Goal: Task Accomplishment & Management: Use online tool/utility

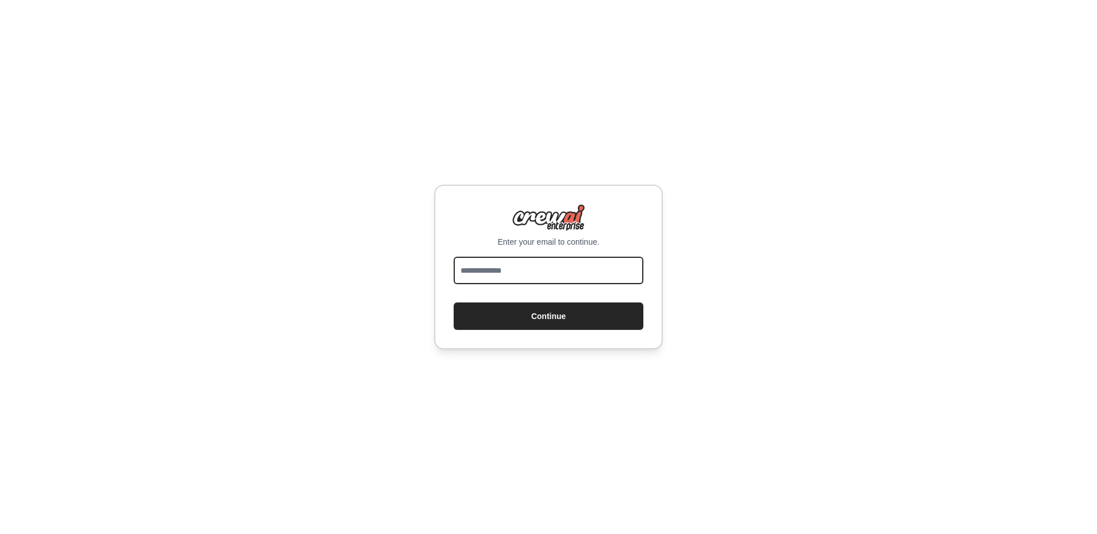
click at [533, 270] on input "email" at bounding box center [549, 270] width 190 height 27
type input "**********"
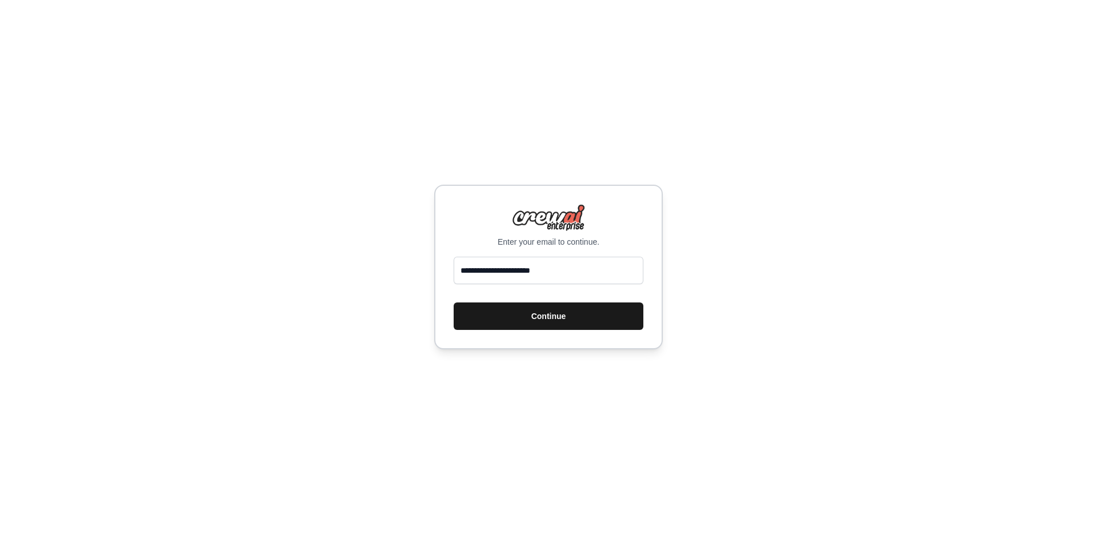
click at [543, 318] on button "Continue" at bounding box center [549, 315] width 190 height 27
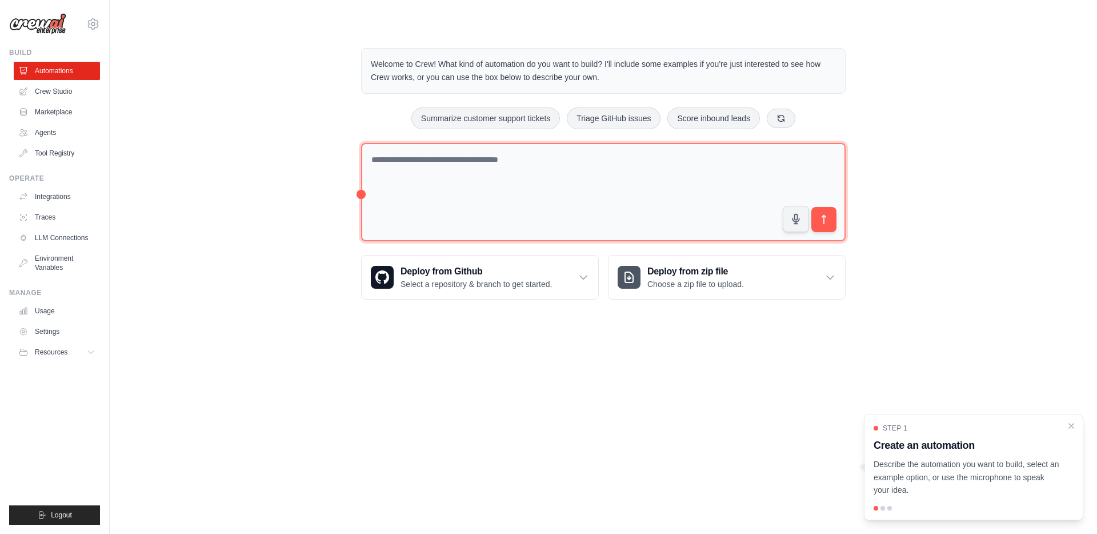
click at [535, 186] on textarea at bounding box center [603, 192] width 485 height 99
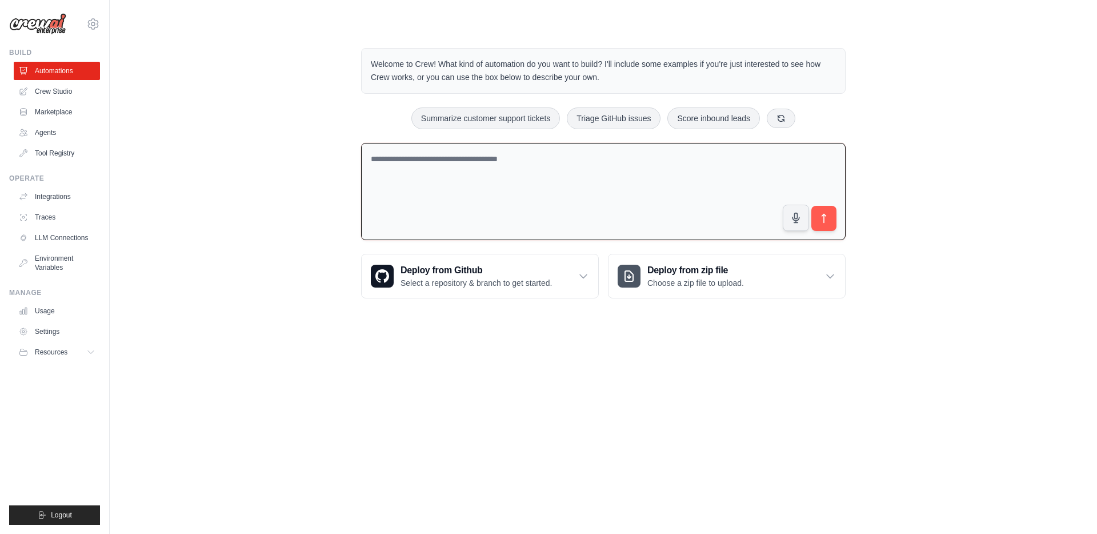
click at [482, 167] on textarea at bounding box center [603, 192] width 485 height 98
click at [553, 170] on textarea at bounding box center [603, 192] width 485 height 98
click at [656, 162] on textarea at bounding box center [603, 192] width 485 height 98
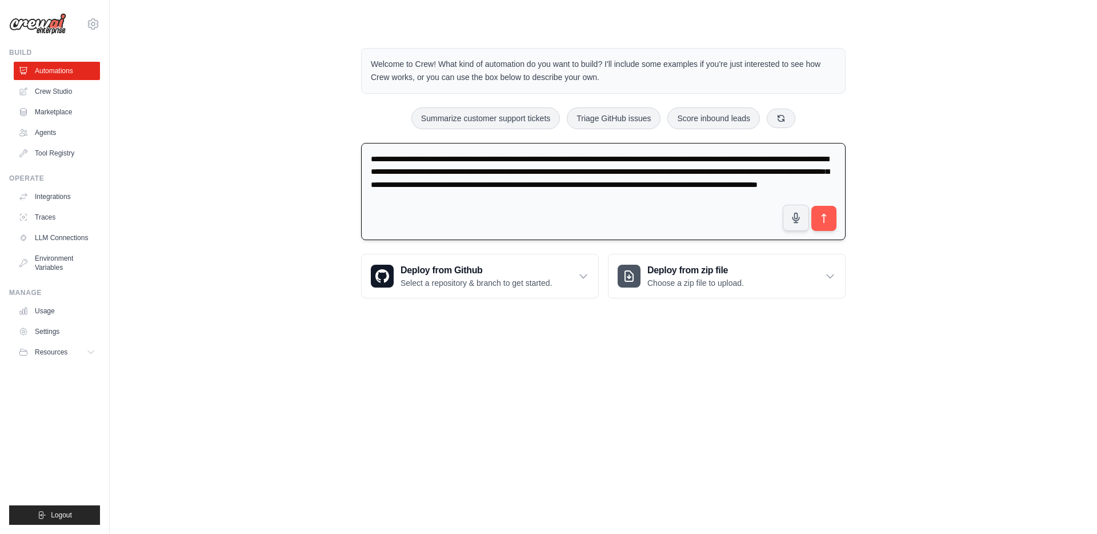
click at [653, 171] on textarea "**********" at bounding box center [603, 192] width 485 height 98
type textarea "**********"
click at [822, 215] on icon "submit" at bounding box center [824, 218] width 4 height 9
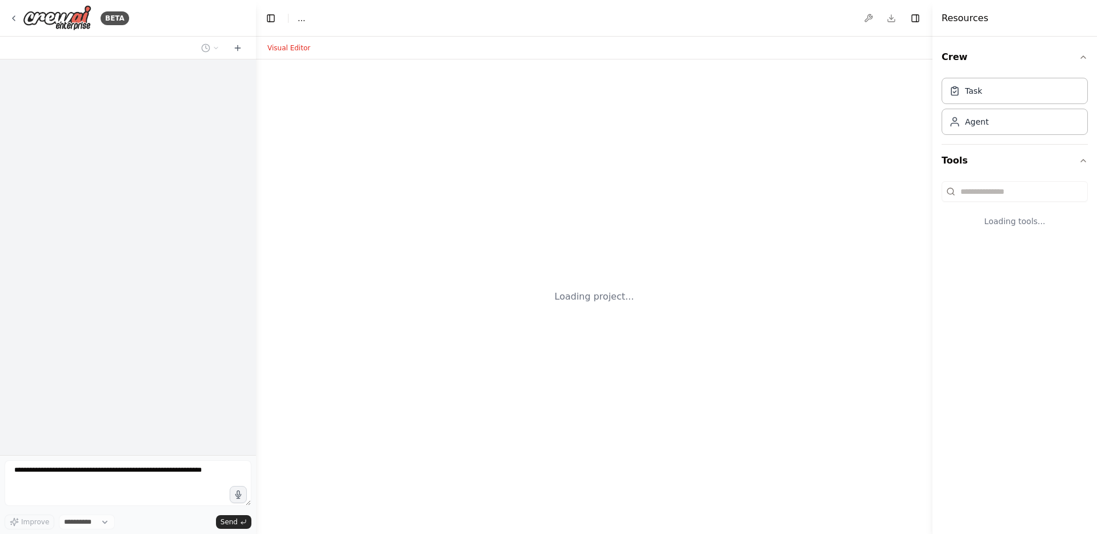
select select "****"
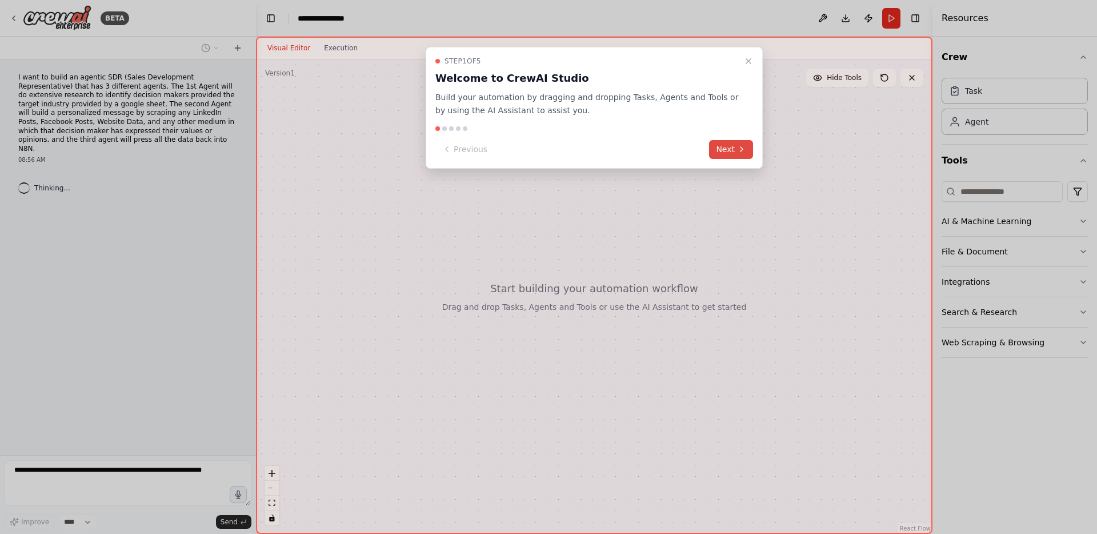
click at [734, 151] on button "Next" at bounding box center [731, 149] width 44 height 19
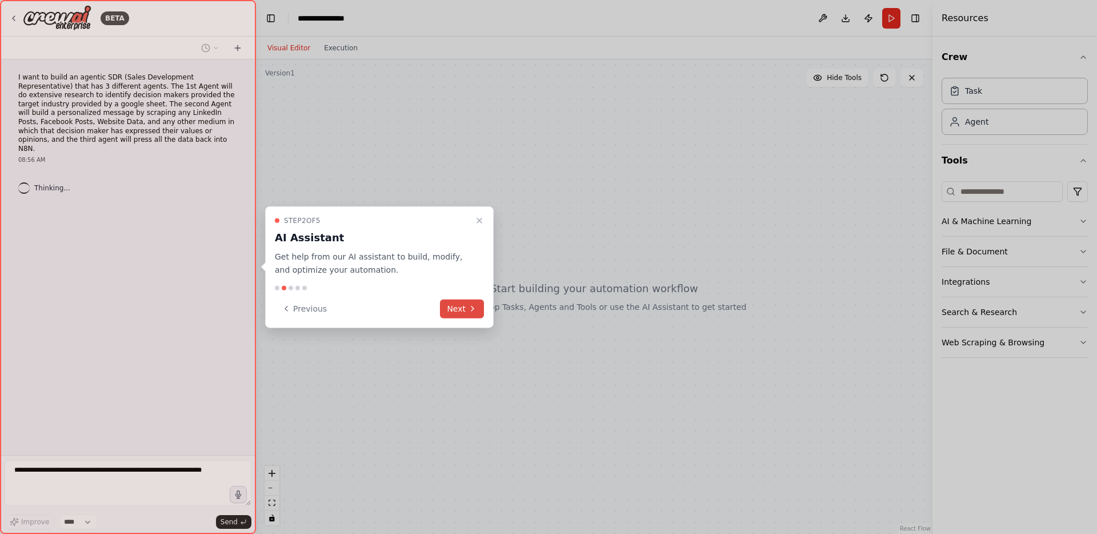
click at [460, 308] on button "Next" at bounding box center [462, 308] width 44 height 19
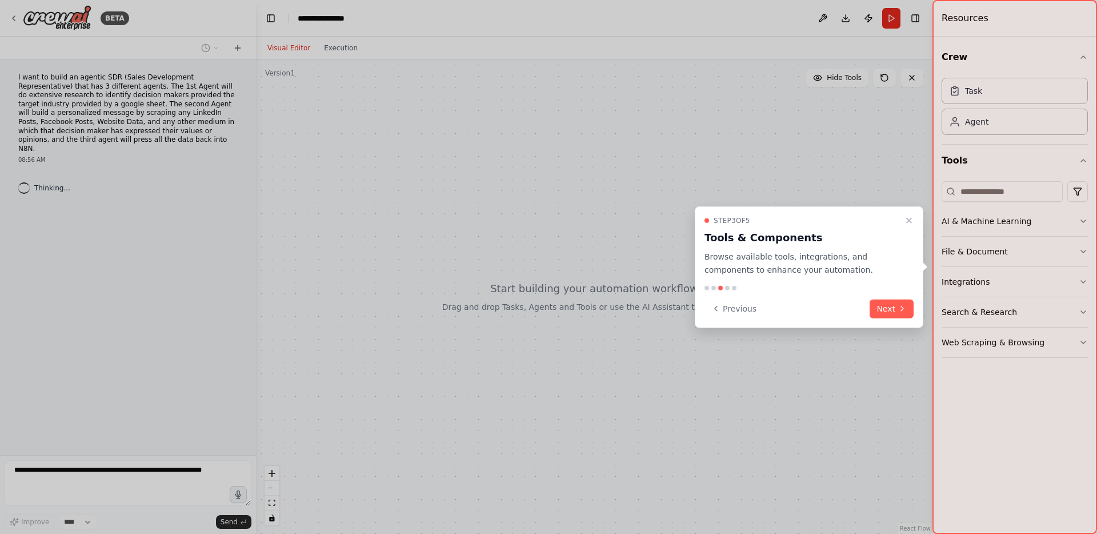
click at [896, 308] on button "Next" at bounding box center [892, 308] width 44 height 19
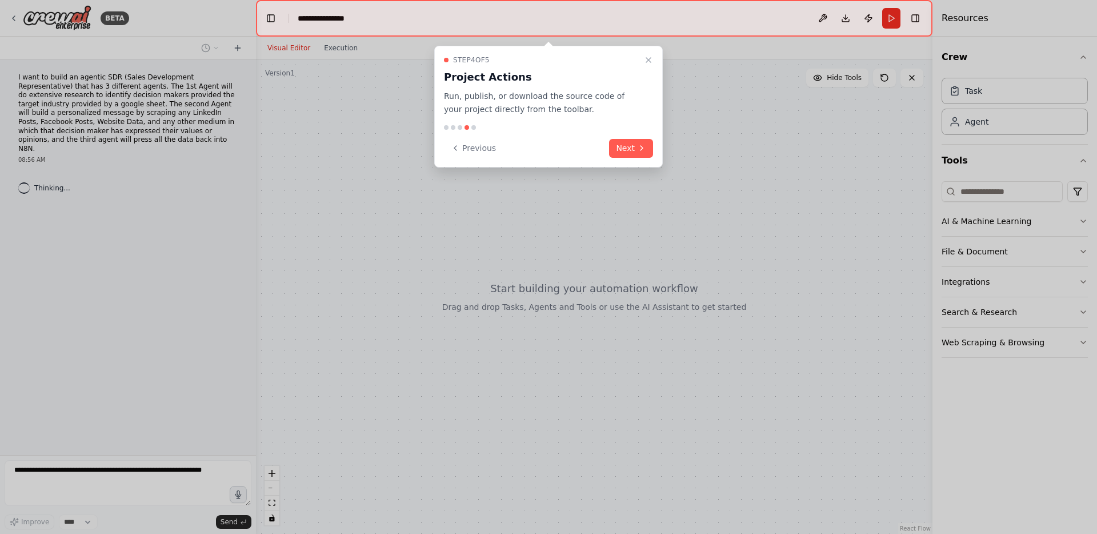
click at [638, 150] on icon at bounding box center [641, 147] width 9 height 9
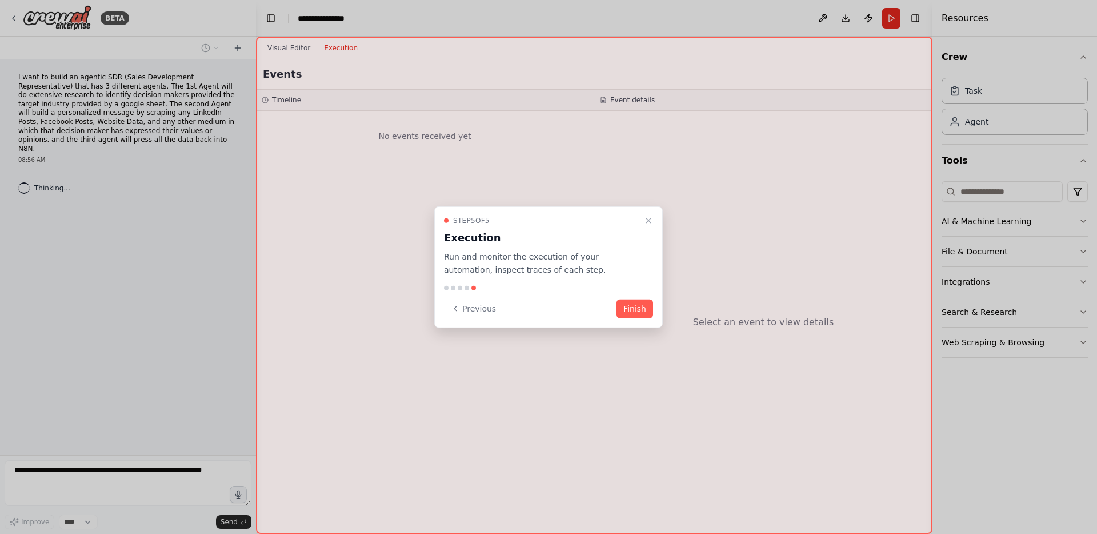
click at [621, 301] on button "Finish" at bounding box center [635, 308] width 37 height 19
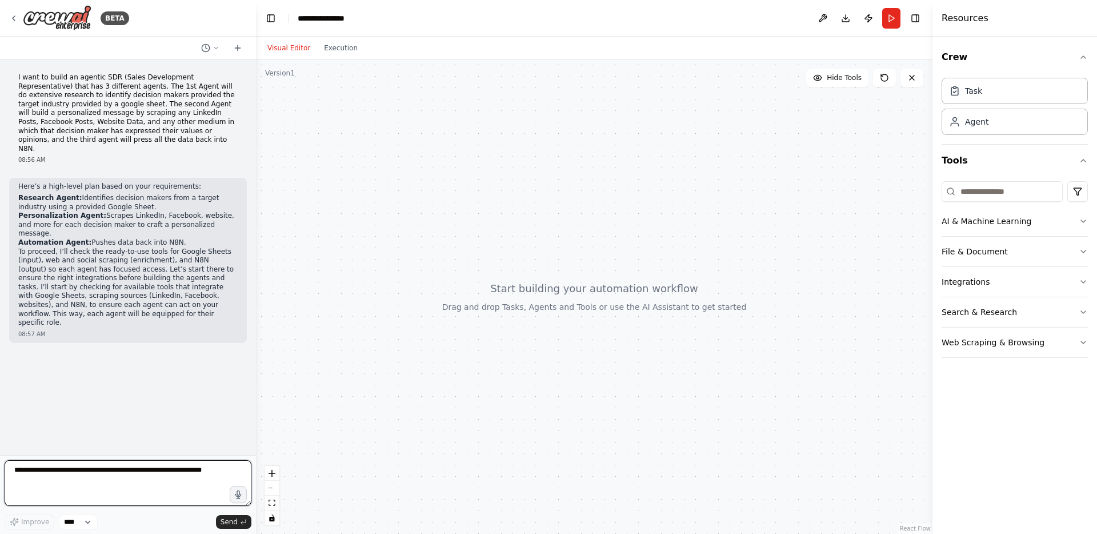
click at [135, 473] on textarea at bounding box center [128, 483] width 247 height 46
type textarea "**********"
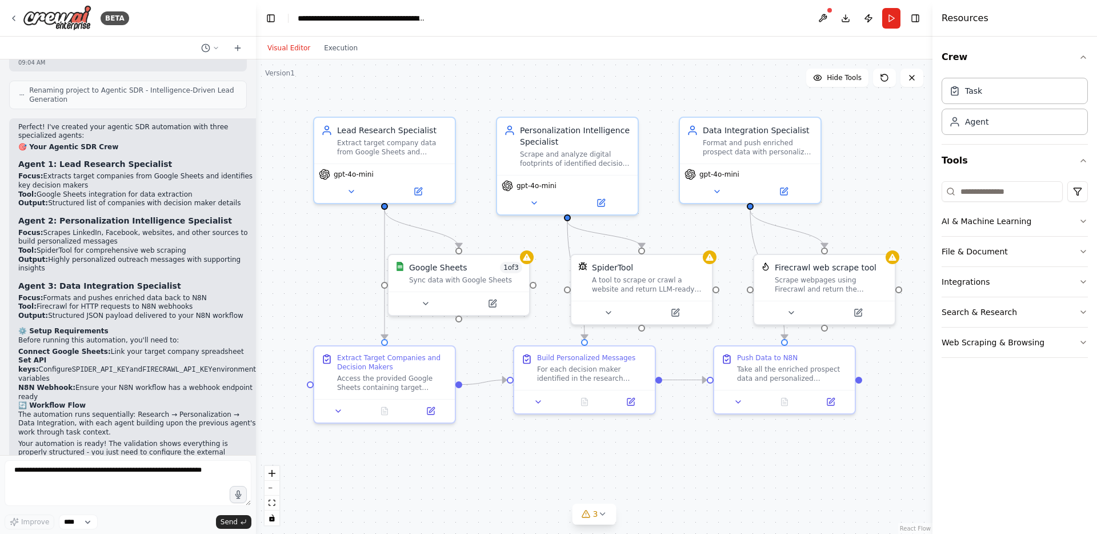
scroll to position [1037, 0]
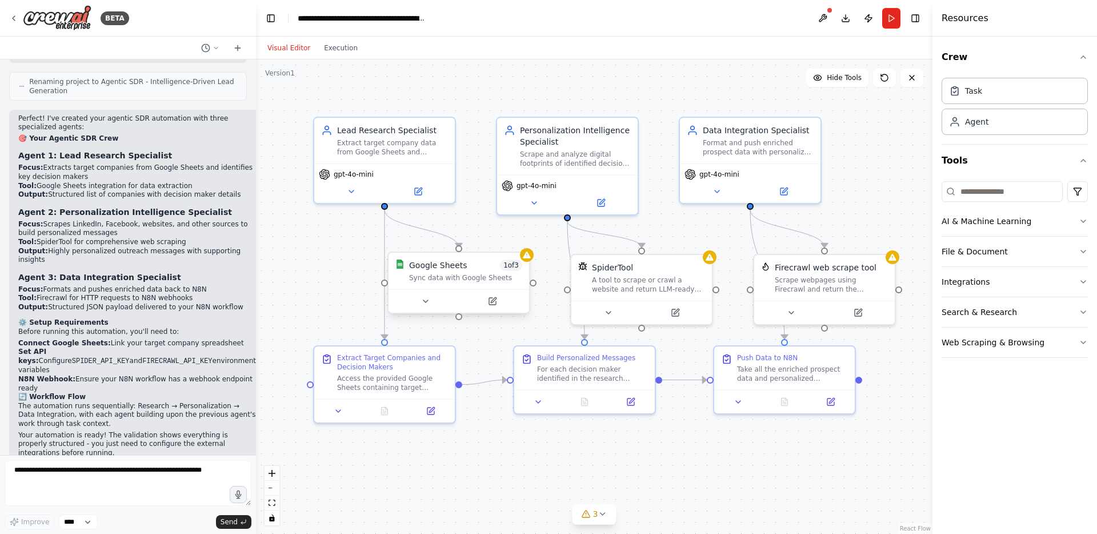
click at [437, 281] on div "Sync data with Google Sheets" at bounding box center [465, 277] width 113 height 9
click at [451, 283] on div "Google Sheets 1 of 3 Sync data with Google Sheets" at bounding box center [464, 271] width 141 height 37
click at [451, 282] on div "Google Sheets 1 of 3 Sync data with Google Sheets" at bounding box center [464, 271] width 141 height 37
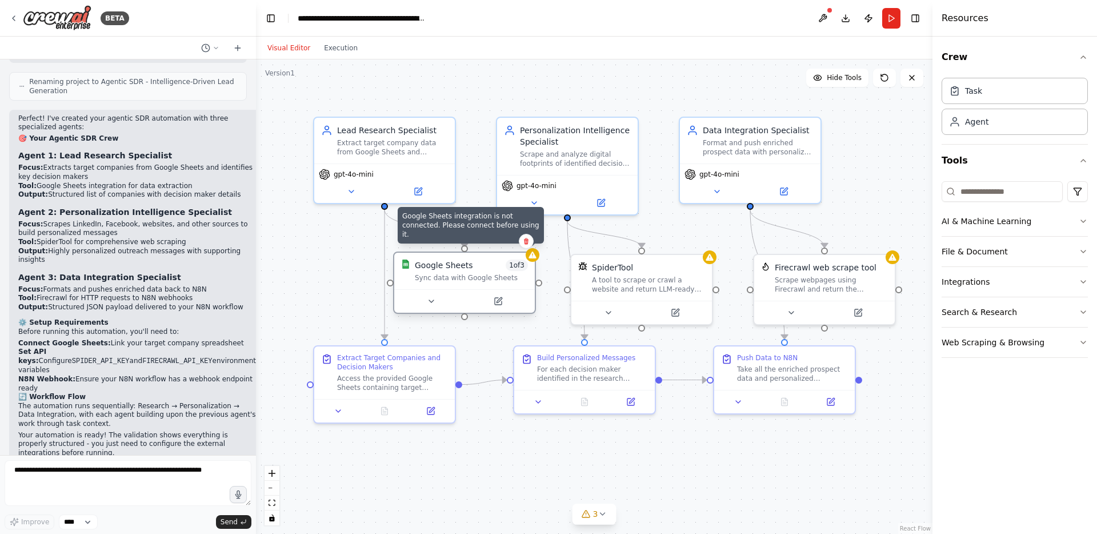
click at [534, 257] on icon at bounding box center [532, 254] width 7 height 7
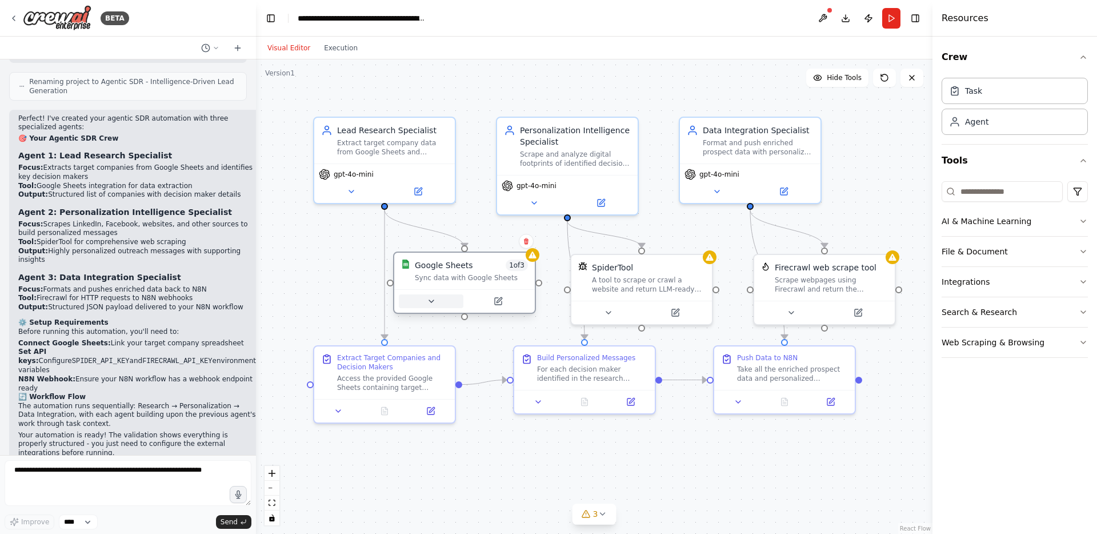
click at [428, 300] on icon at bounding box center [431, 301] width 9 height 9
click at [446, 301] on button at bounding box center [431, 301] width 65 height 14
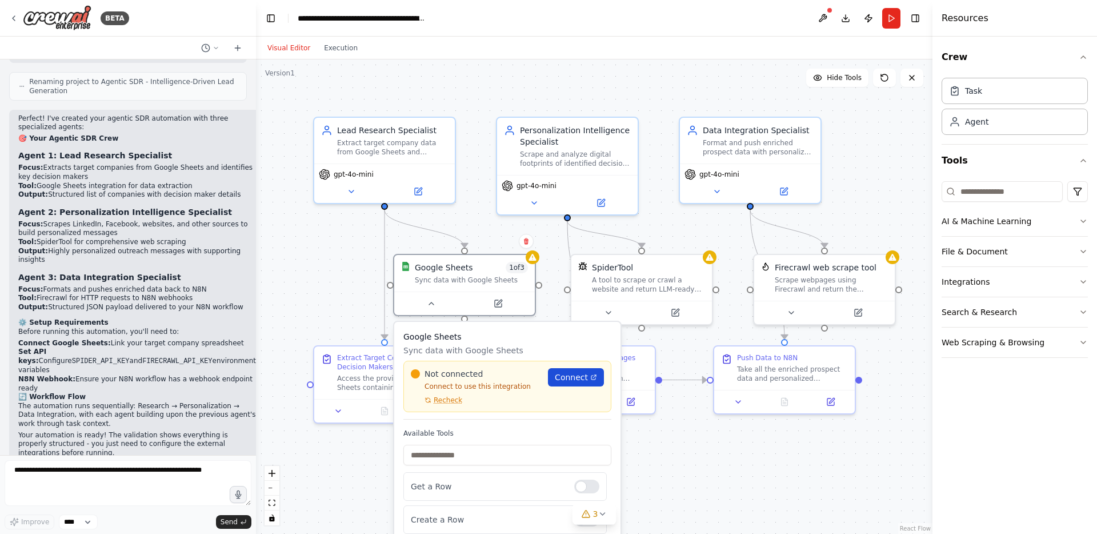
click at [570, 374] on span "Connect" at bounding box center [571, 376] width 33 height 11
click at [307, 21] on div "**********" at bounding box center [362, 18] width 129 height 11
click at [567, 79] on div ".deletable-edge-delete-btn { width: 20px; height: 20px; border: 0px solid #ffff…" at bounding box center [594, 296] width 677 height 474
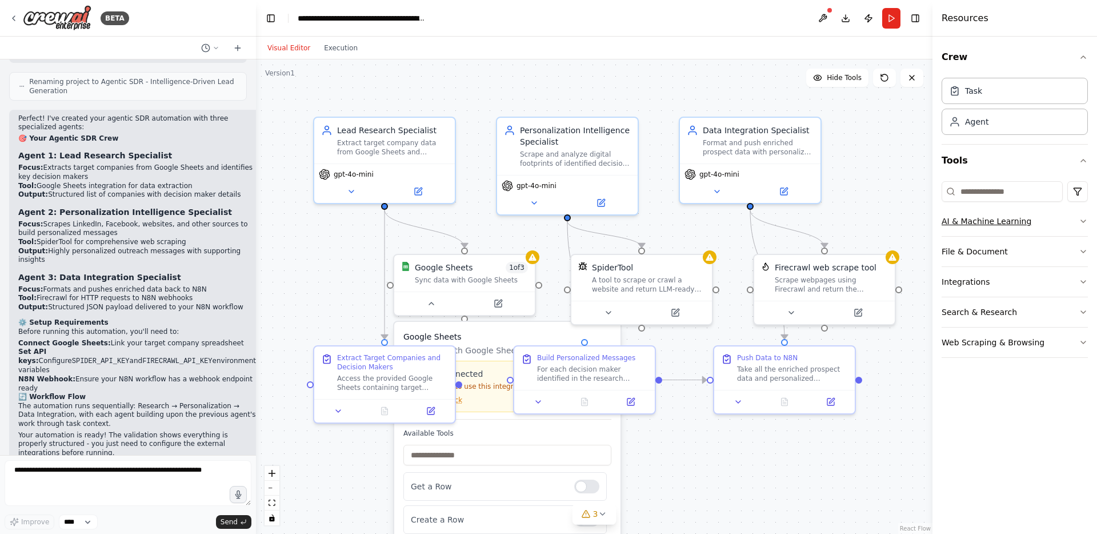
click at [984, 227] on button "AI & Machine Learning" at bounding box center [1015, 221] width 146 height 30
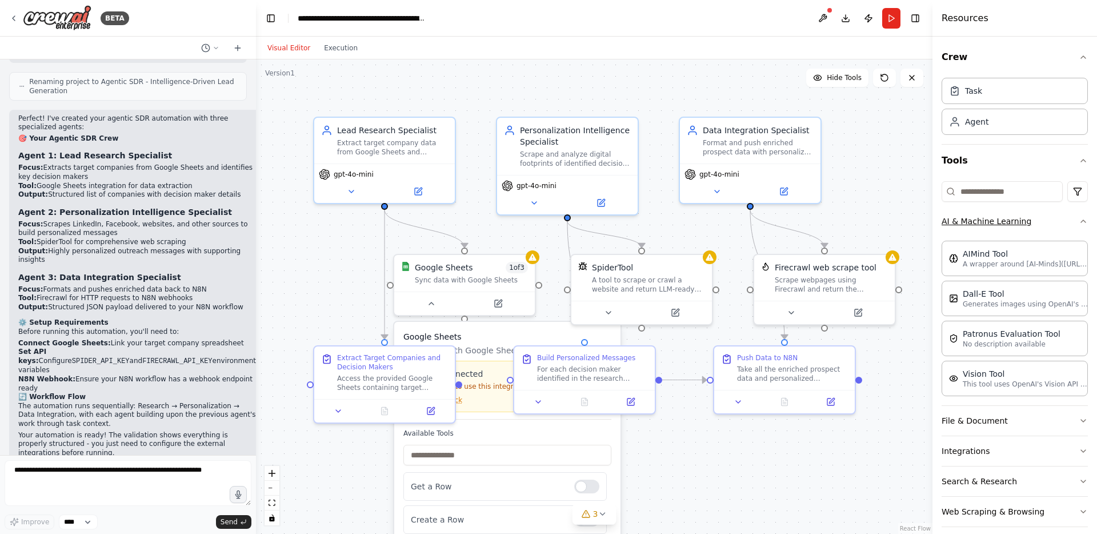
click at [985, 223] on button "AI & Machine Learning" at bounding box center [1015, 221] width 146 height 30
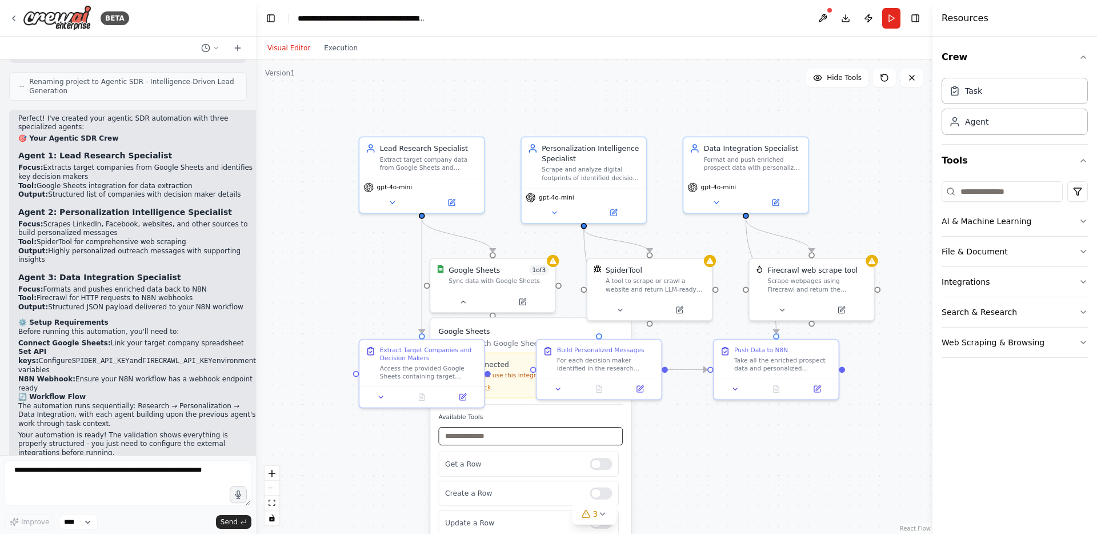
click at [516, 433] on input "text" at bounding box center [531, 436] width 185 height 18
click at [525, 386] on div "Not connected Connect to use this integration Recheck" at bounding box center [502, 375] width 115 height 33
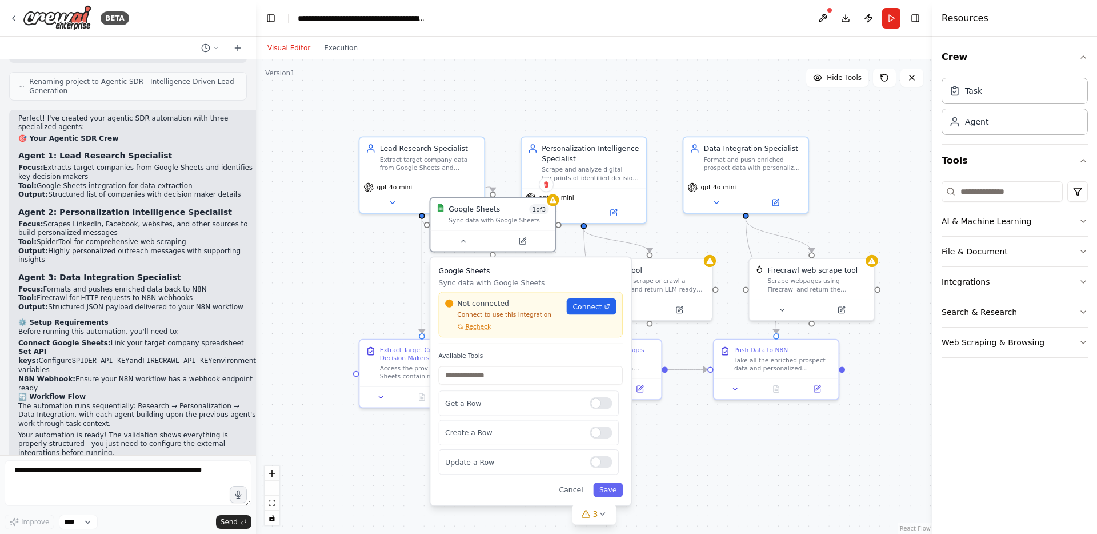
drag, startPoint x: 525, startPoint y: 375, endPoint x: 525, endPoint y: 312, distance: 62.9
click at [525, 312] on p "Connect to use this integration" at bounding box center [502, 314] width 115 height 8
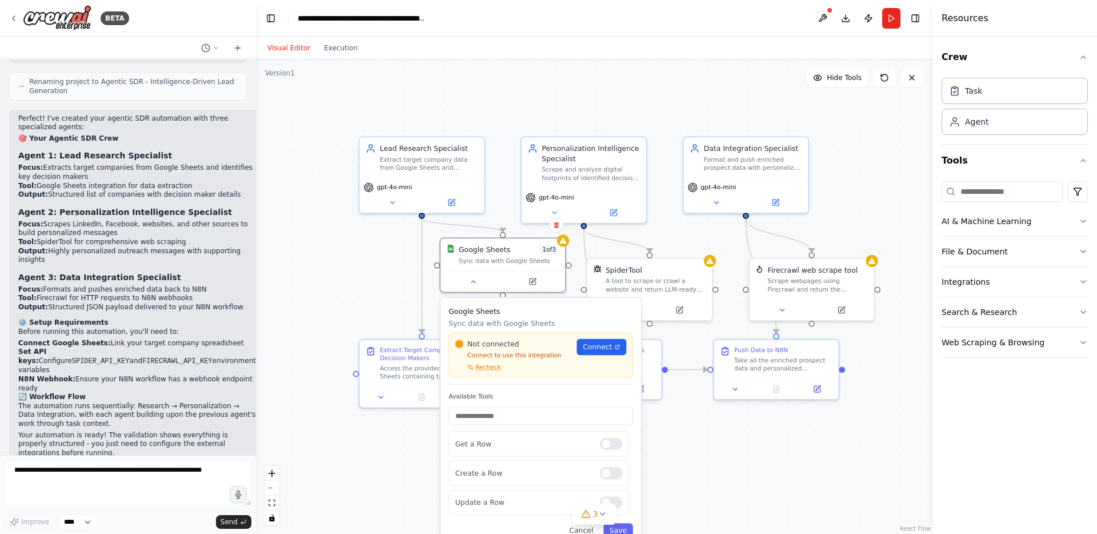
drag, startPoint x: 529, startPoint y: 243, endPoint x: 550, endPoint y: 302, distance: 62.7
click at [538, 281] on button at bounding box center [532, 281] width 57 height 12
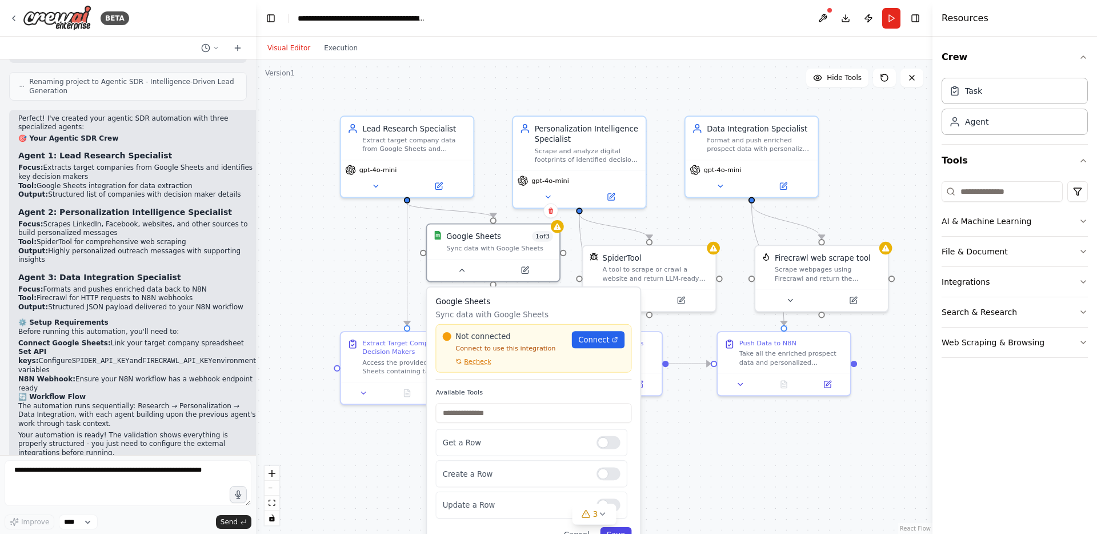
click at [622, 530] on button "Save" at bounding box center [615, 534] width 31 height 15
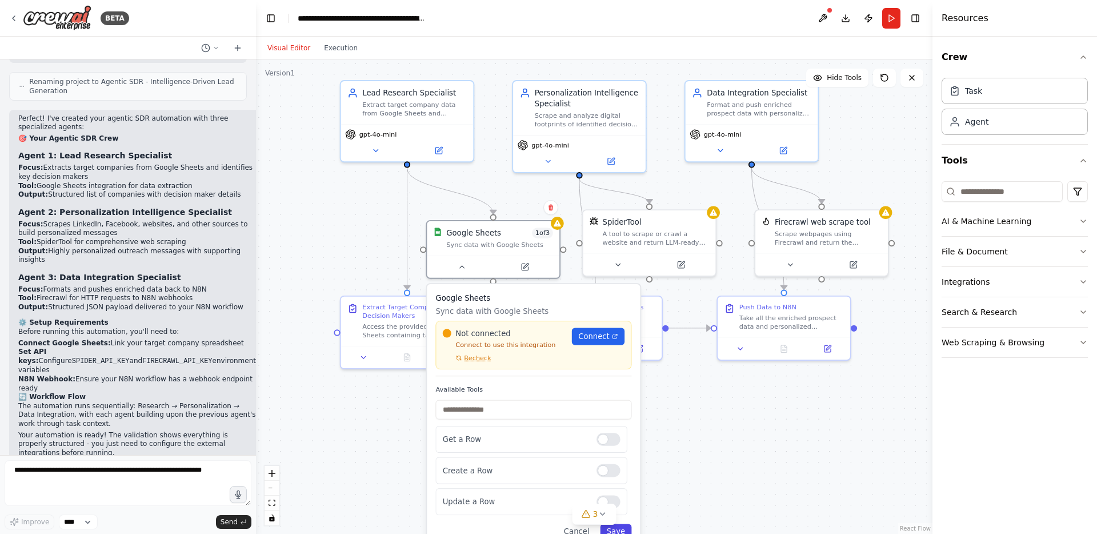
click at [619, 529] on button "Save" at bounding box center [615, 530] width 31 height 15
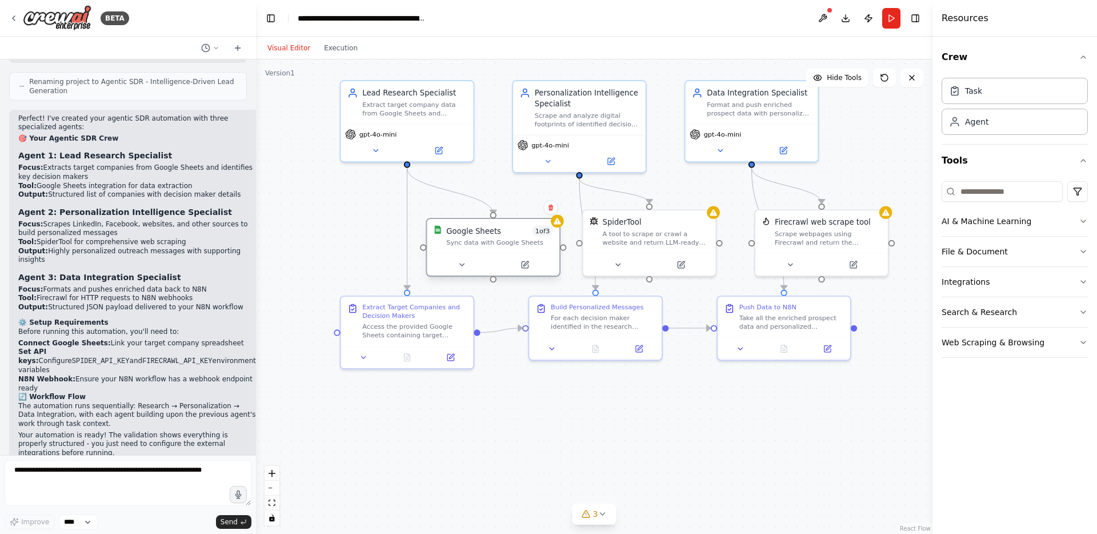
click at [550, 251] on div "Google Sheets 1 of 3 Sync data with Google Sheets" at bounding box center [493, 236] width 133 height 34
click at [552, 234] on div "1 of 3" at bounding box center [542, 230] width 21 height 11
click at [559, 219] on icon at bounding box center [557, 221] width 9 height 9
click at [559, 222] on icon at bounding box center [557, 221] width 7 height 6
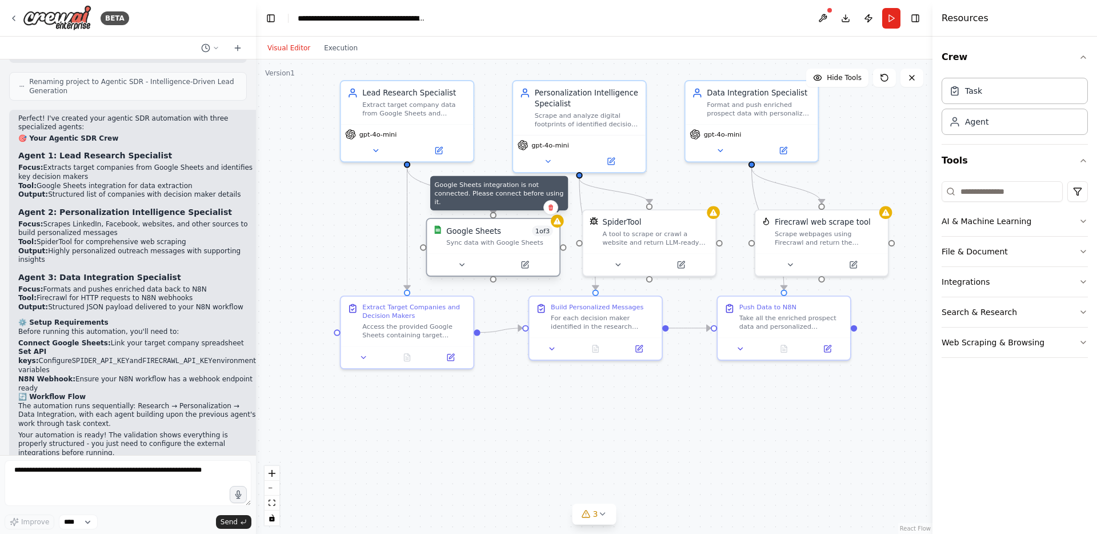
click at [559, 222] on icon at bounding box center [557, 221] width 7 height 6
click at [506, 237] on div "Google Sheets 1 of 3 Sync data with Google Sheets" at bounding box center [499, 236] width 107 height 22
click at [471, 266] on button at bounding box center [461, 264] width 61 height 13
click at [459, 268] on icon at bounding box center [462, 265] width 9 height 9
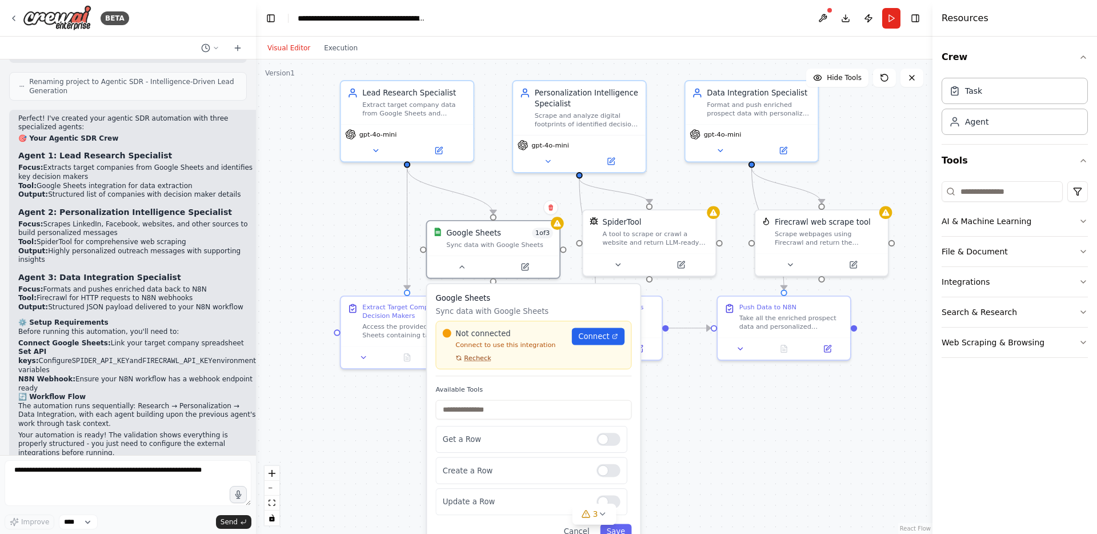
click at [469, 361] on span "Recheck" at bounding box center [477, 358] width 27 height 9
click at [481, 358] on span "Recheck" at bounding box center [477, 358] width 27 height 9
click at [461, 359] on icon at bounding box center [458, 358] width 6 height 6
click at [459, 358] on icon at bounding box center [458, 358] width 6 height 6
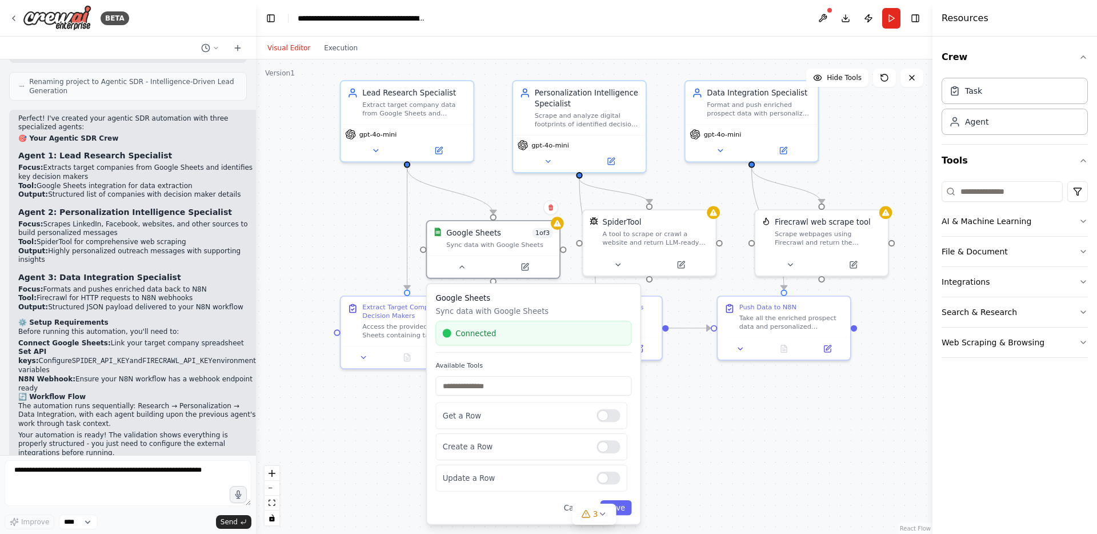
click at [459, 358] on div "Google Sheets Sync data with Google Sheets Connected Available Tools Get a Row …" at bounding box center [533, 403] width 213 height 239
click at [645, 258] on button at bounding box center [617, 262] width 61 height 13
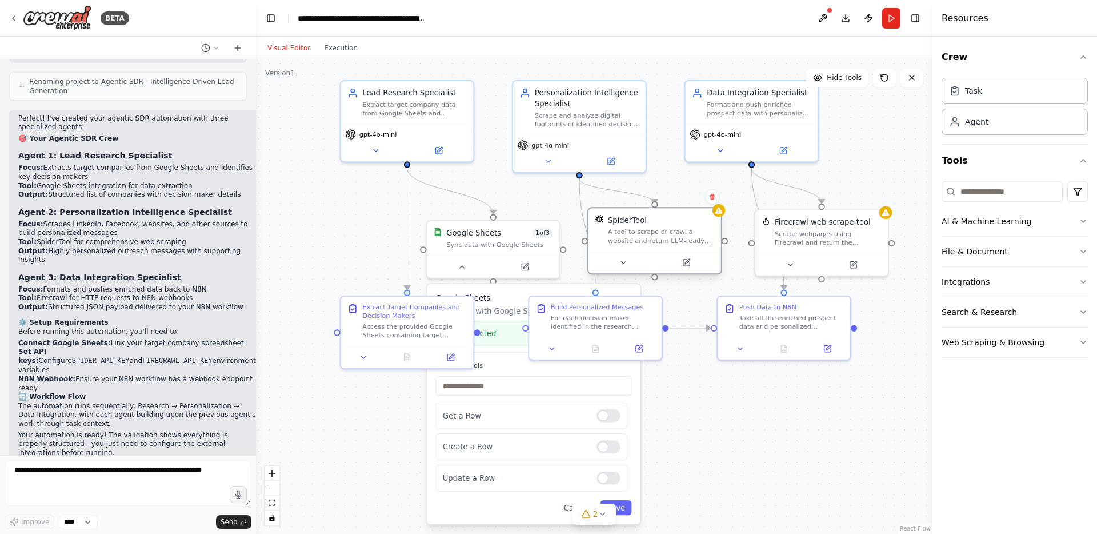
click at [662, 245] on div "SpiderTool A tool to scrape or crawl a website and return LLM-ready content." at bounding box center [655, 229] width 133 height 43
click at [626, 262] on icon at bounding box center [623, 262] width 9 height 9
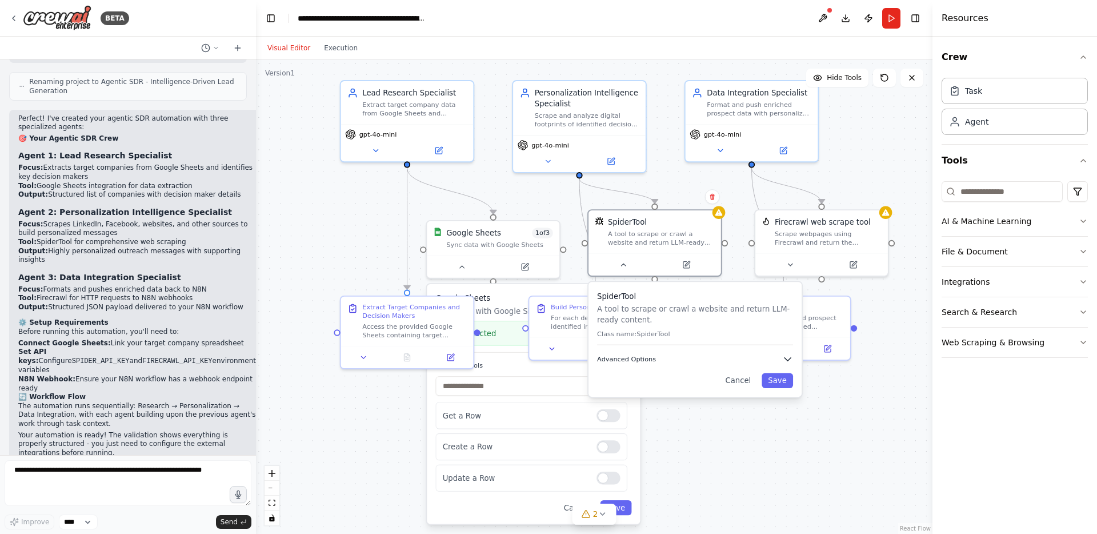
click at [641, 357] on span "Advanced Options" at bounding box center [626, 359] width 59 height 9
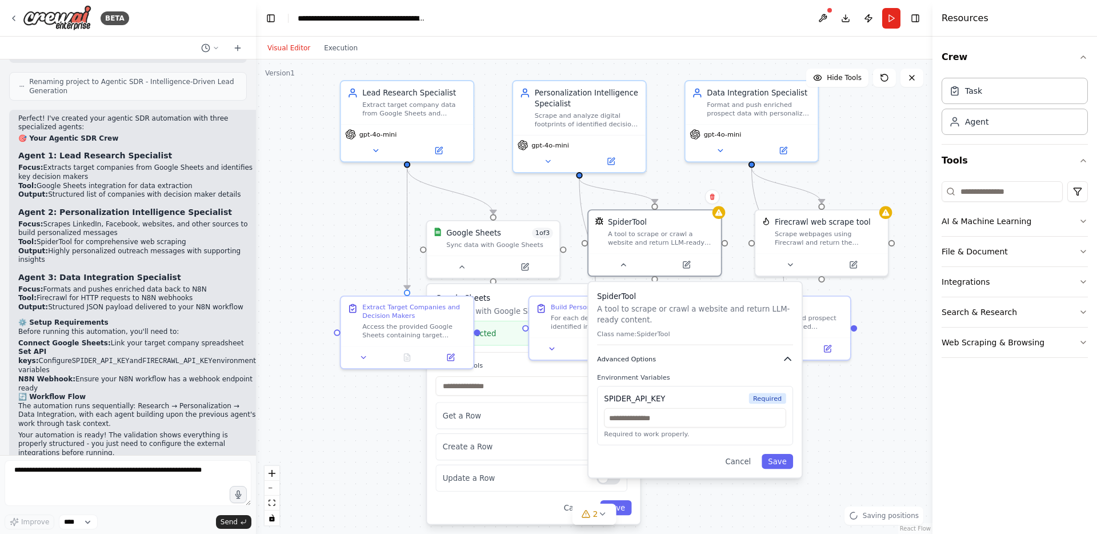
click at [638, 359] on span "Advanced Options" at bounding box center [626, 359] width 59 height 9
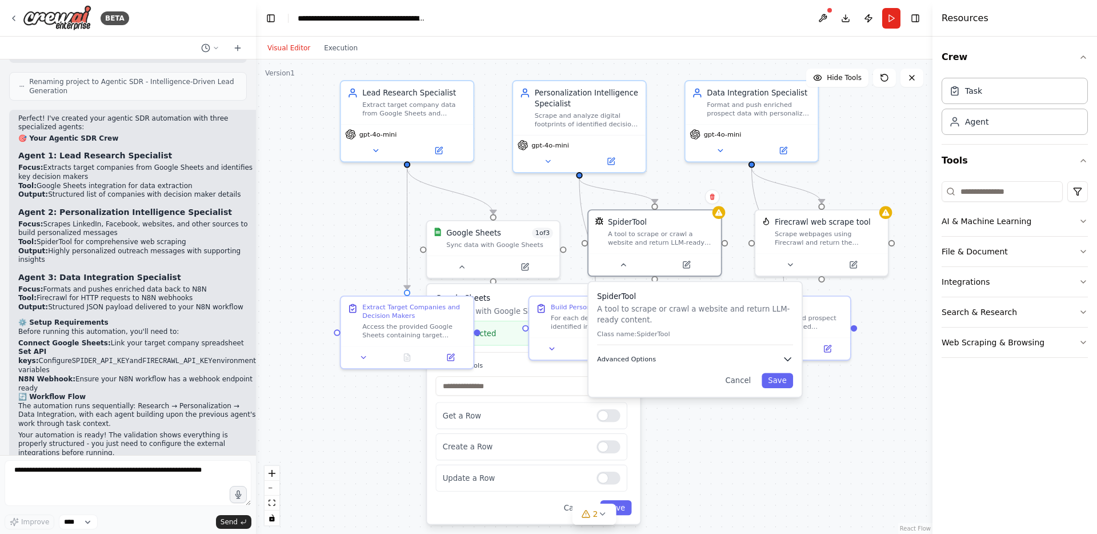
click at [640, 362] on span "Advanced Options" at bounding box center [626, 359] width 59 height 9
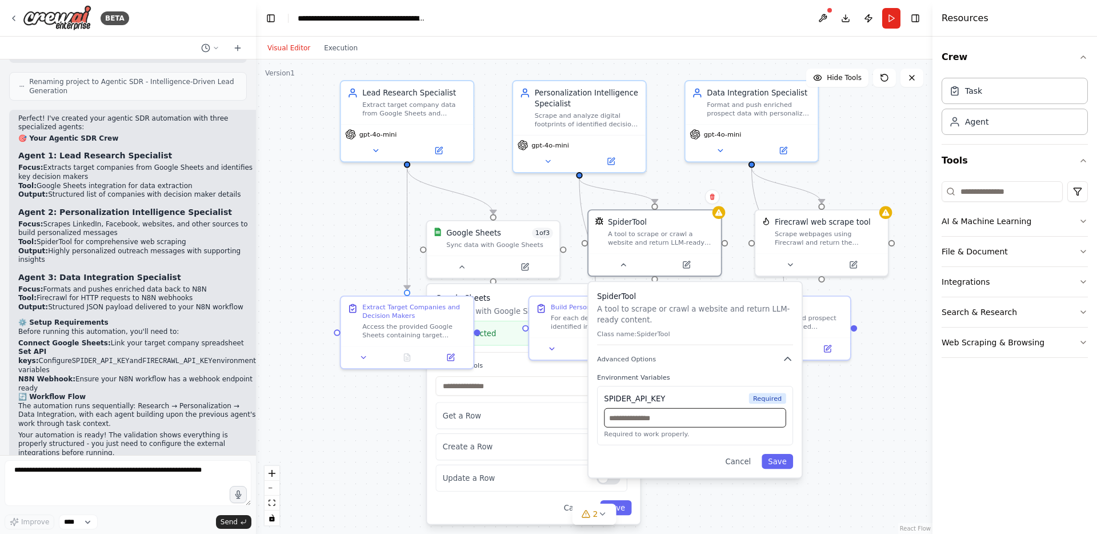
click at [640, 417] on input "text" at bounding box center [695, 417] width 182 height 19
paste input "**********"
type input "**********"
click at [776, 463] on button "Save" at bounding box center [777, 461] width 31 height 15
click at [706, 419] on input "text" at bounding box center [695, 417] width 182 height 19
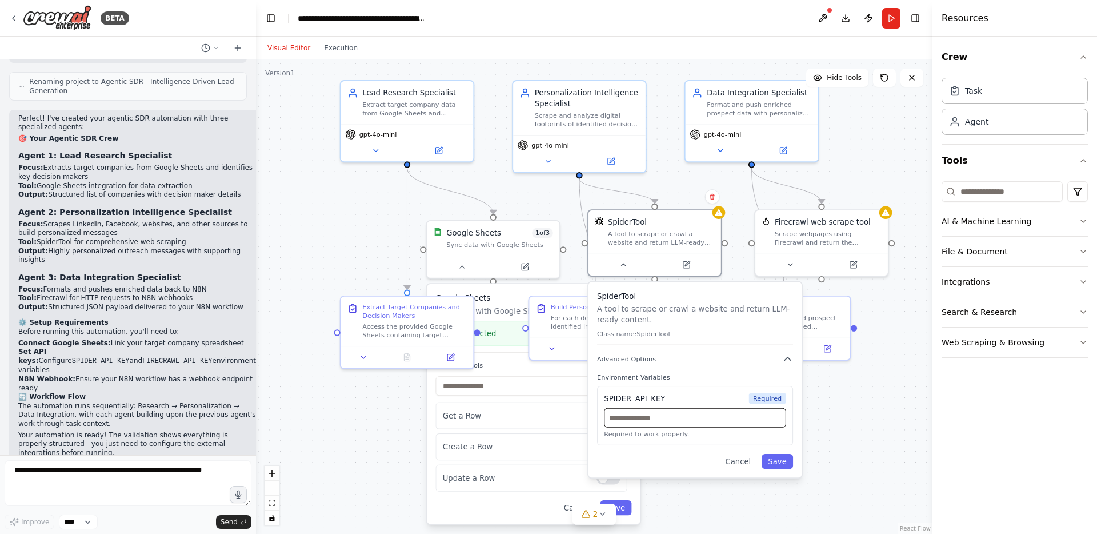
paste input "**********"
type input "**********"
click at [782, 463] on button "Save" at bounding box center [777, 461] width 31 height 15
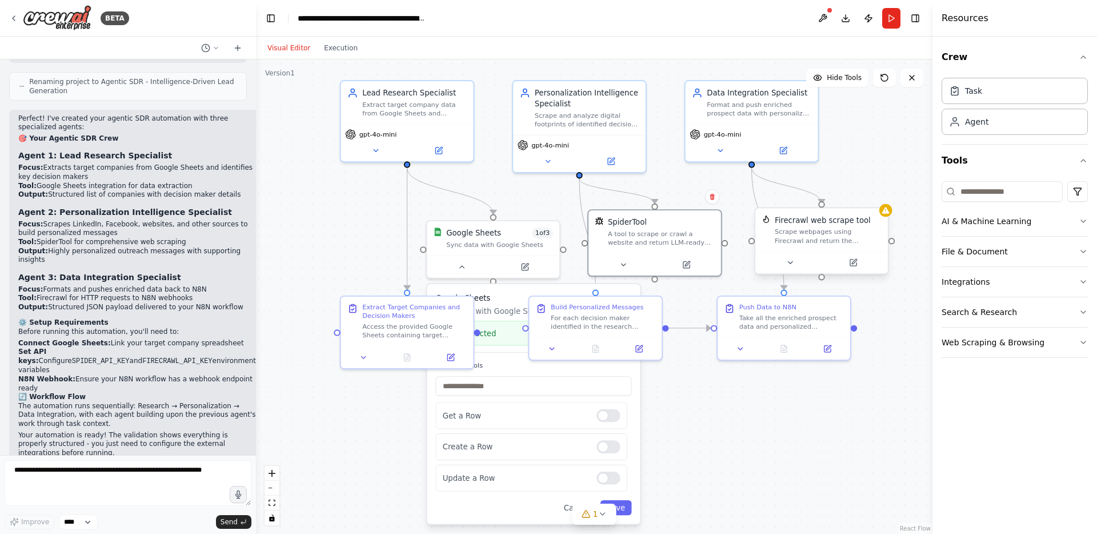
click at [829, 246] on div "Firecrawl web scrape tool Scrape webpages using Firecrawl and return the conten…" at bounding box center [822, 229] width 133 height 43
click at [379, 137] on div "gpt-4o-mini" at bounding box center [370, 132] width 51 height 11
click at [376, 152] on icon at bounding box center [375, 148] width 9 height 9
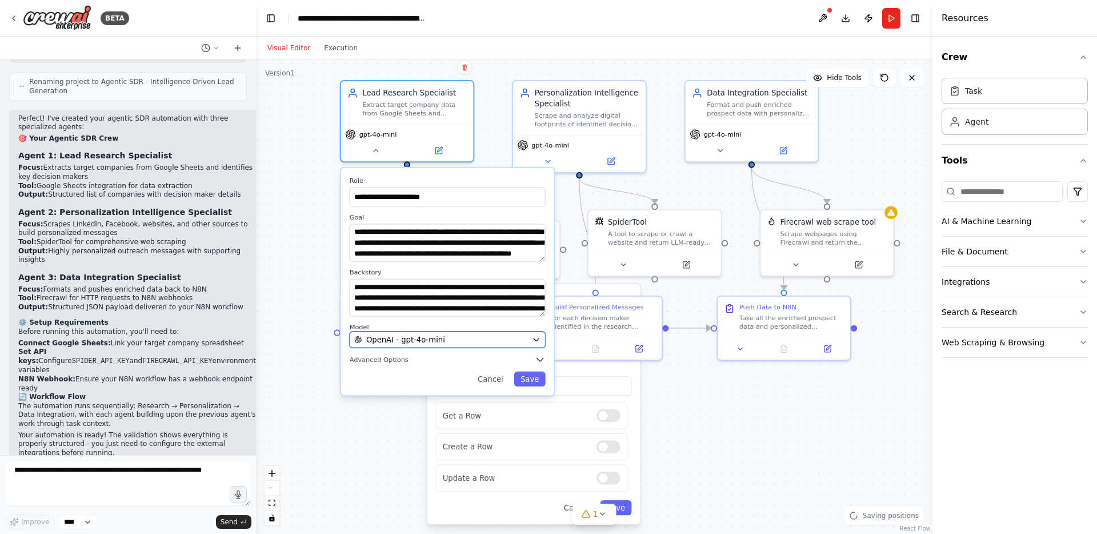
click at [436, 340] on span "OpenAI - gpt-4o-mini" at bounding box center [405, 339] width 79 height 11
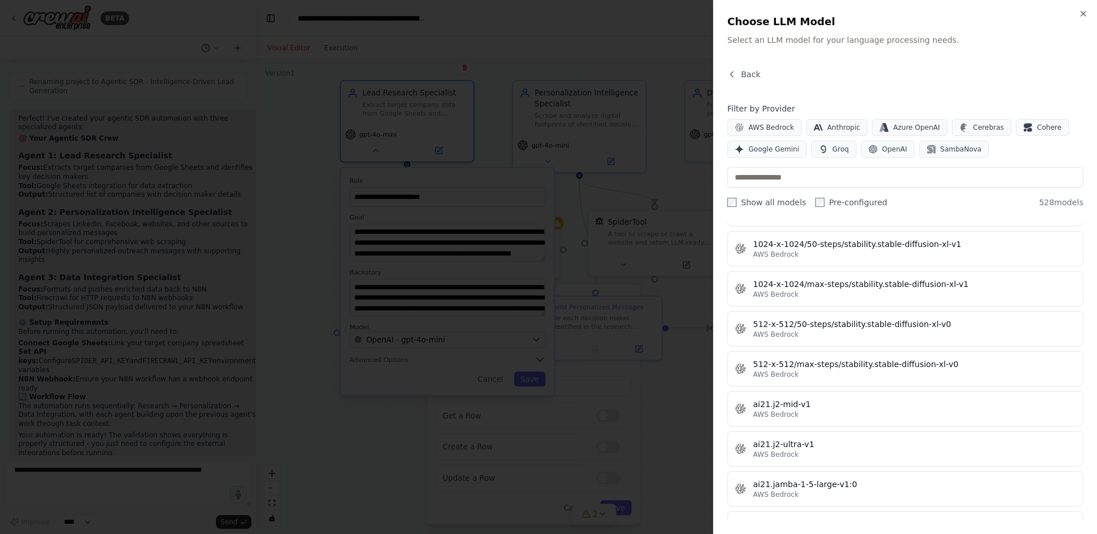
scroll to position [752, 0]
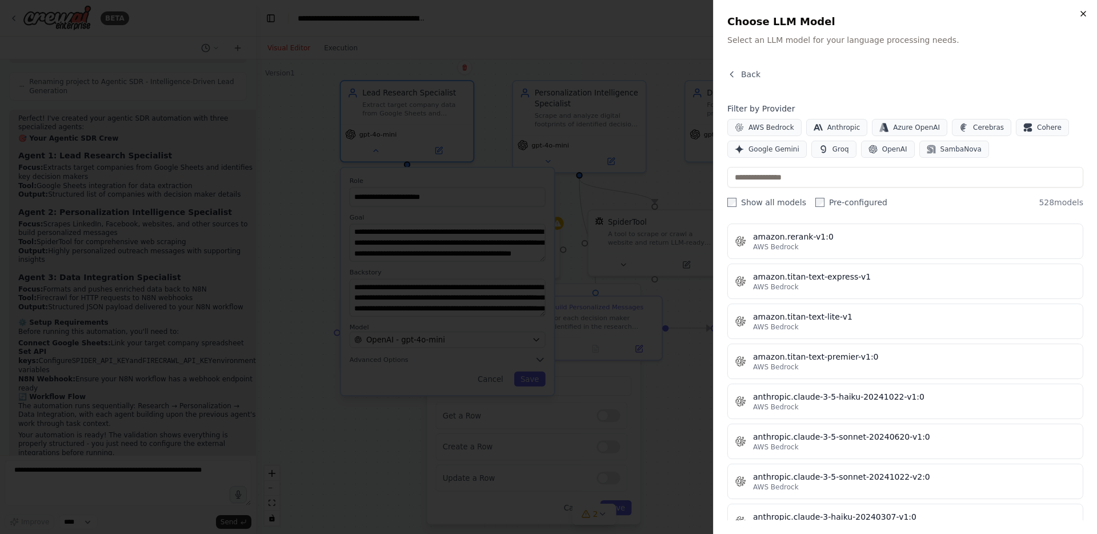
click at [1082, 15] on icon "button" at bounding box center [1083, 13] width 9 height 9
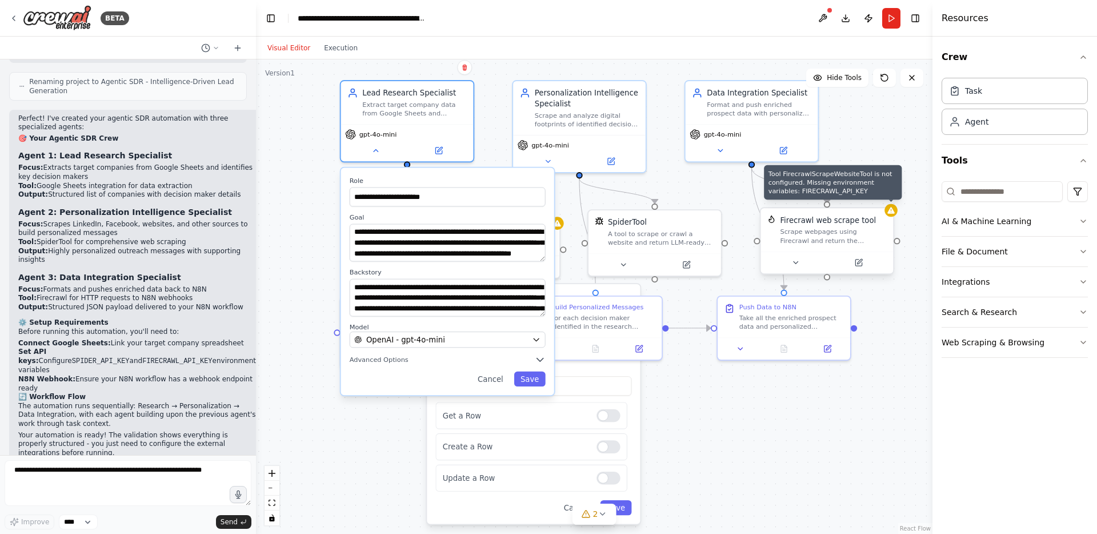
click at [893, 216] on div at bounding box center [891, 210] width 13 height 13
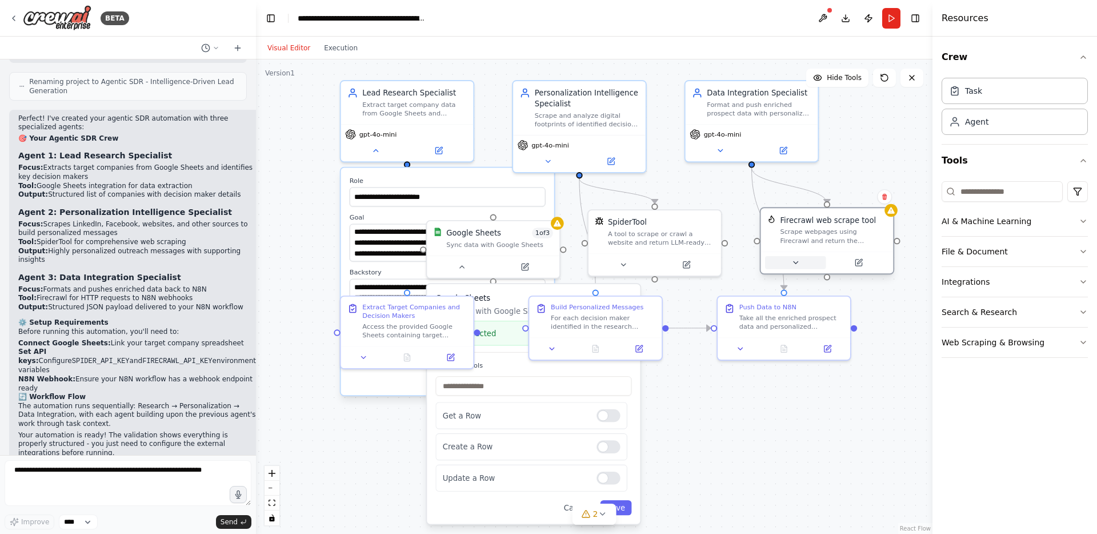
click at [795, 264] on icon at bounding box center [796, 262] width 9 height 9
click at [463, 267] on icon at bounding box center [462, 265] width 9 height 9
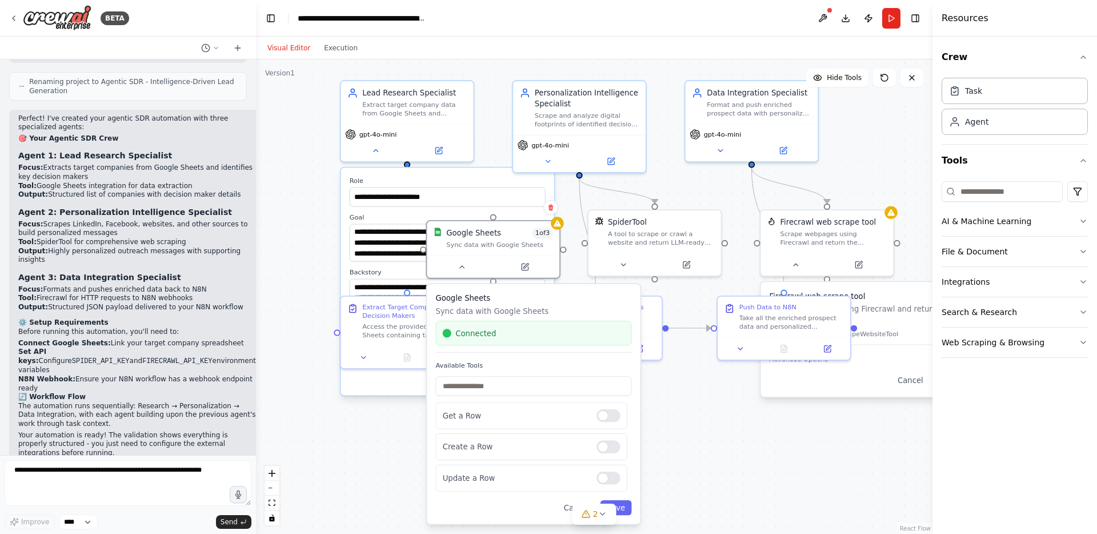
click at [631, 506] on div "Google Sheets Sync data with Google Sheets Connected Available Tools Get a Row …" at bounding box center [533, 403] width 213 height 239
click at [627, 508] on button "Save" at bounding box center [615, 507] width 31 height 15
click at [624, 509] on button "Save" at bounding box center [615, 507] width 31 height 15
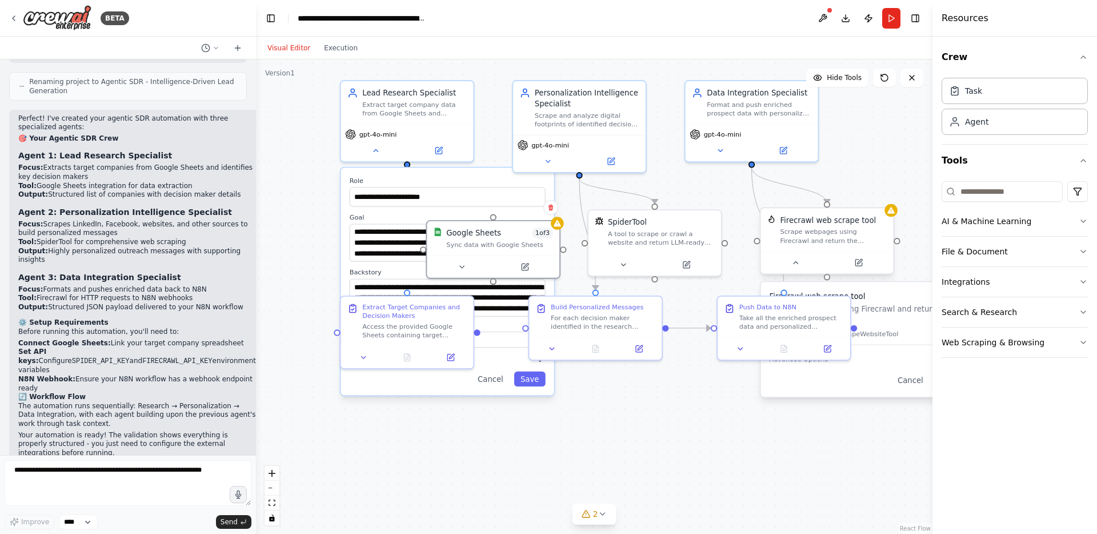
click at [860, 232] on div "Scrape webpages using Firecrawl and return the contents" at bounding box center [833, 235] width 107 height 17
click at [790, 259] on button at bounding box center [795, 262] width 61 height 13
click at [800, 263] on icon at bounding box center [796, 262] width 9 height 9
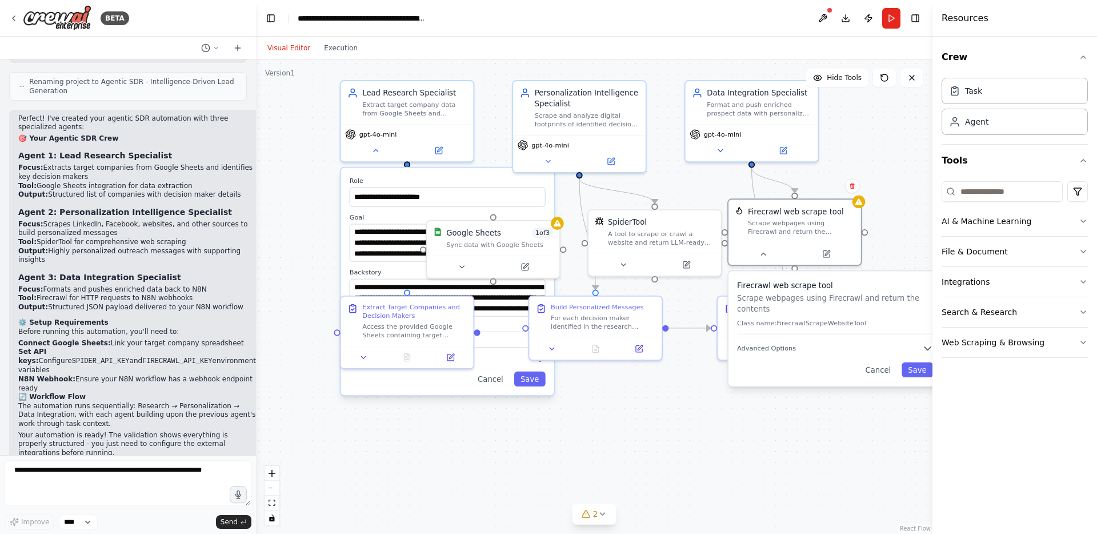
drag, startPoint x: 824, startPoint y: 306, endPoint x: 792, endPoint y: 296, distance: 34.2
click at [792, 296] on p "Scrape webpages using Firecrawl and return the contents" at bounding box center [835, 304] width 196 height 22
drag, startPoint x: 910, startPoint y: 350, endPoint x: 917, endPoint y: 347, distance: 7.2
click at [912, 347] on button "Advanced Options" at bounding box center [835, 348] width 196 height 11
click at [932, 347] on div at bounding box center [934, 267] width 5 height 534
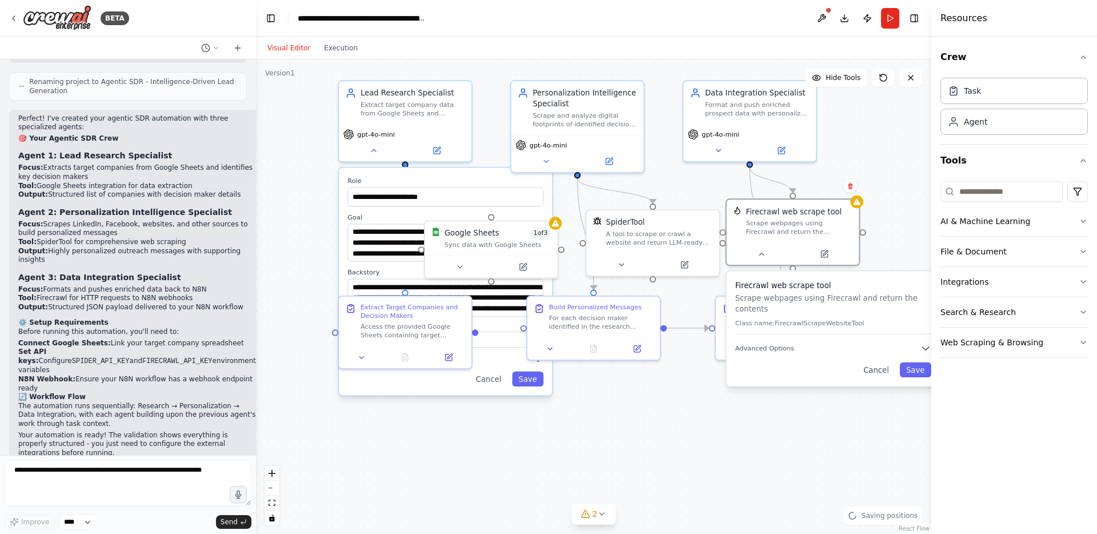
click at [927, 349] on button "Toggle Sidebar" at bounding box center [931, 267] width 9 height 534
click at [925, 347] on icon "button" at bounding box center [926, 348] width 6 height 3
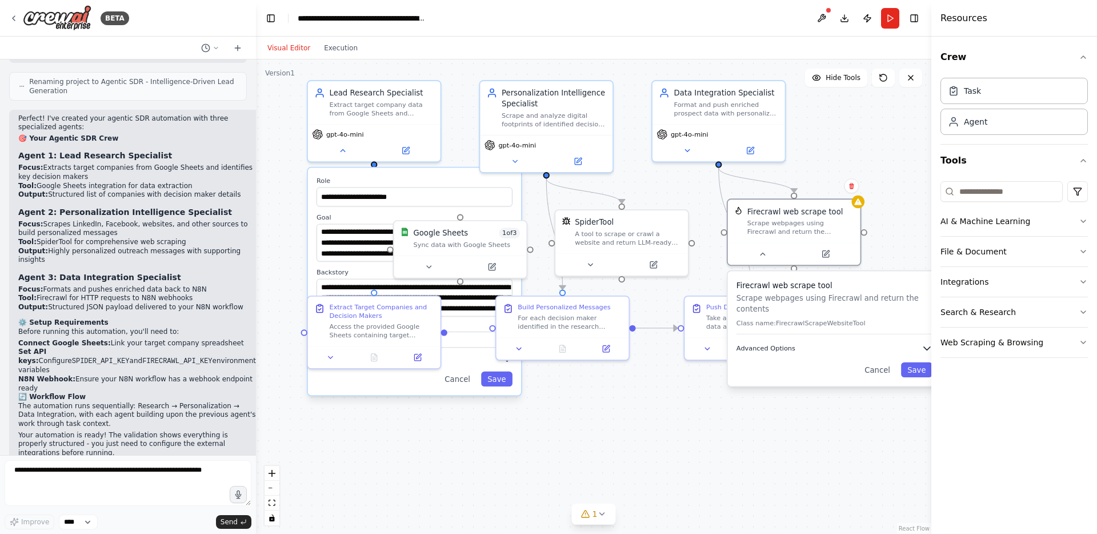
click at [923, 347] on icon "button" at bounding box center [927, 348] width 11 height 11
click at [924, 347] on icon "button" at bounding box center [927, 348] width 6 height 3
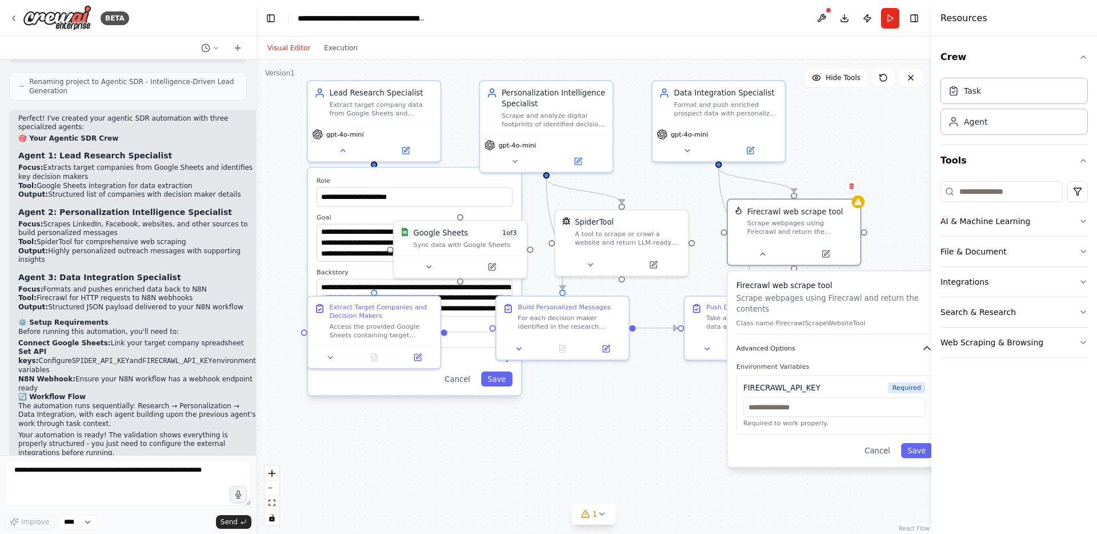
click at [925, 347] on icon "button" at bounding box center [927, 348] width 11 height 11
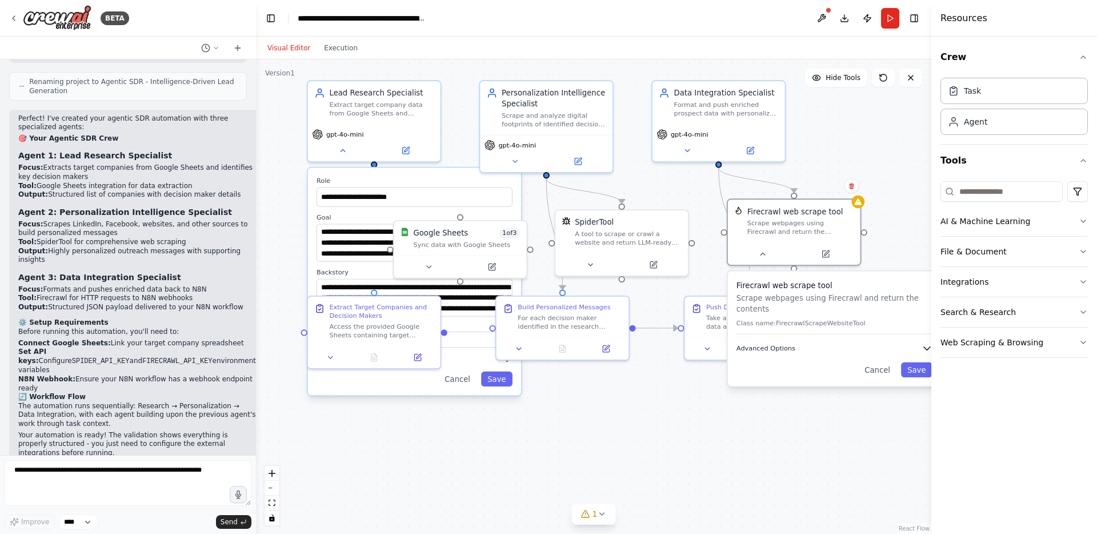
click at [925, 347] on icon "button" at bounding box center [927, 348] width 6 height 3
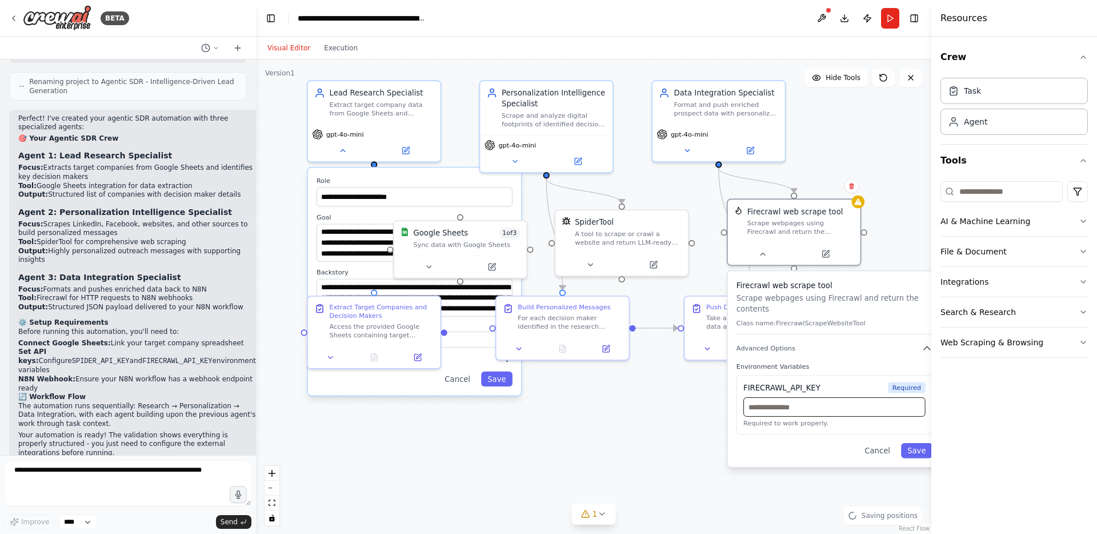
click at [837, 408] on input "text" at bounding box center [835, 406] width 182 height 19
paste input "**********"
type input "**********"
click at [918, 450] on button "Save" at bounding box center [916, 450] width 31 height 15
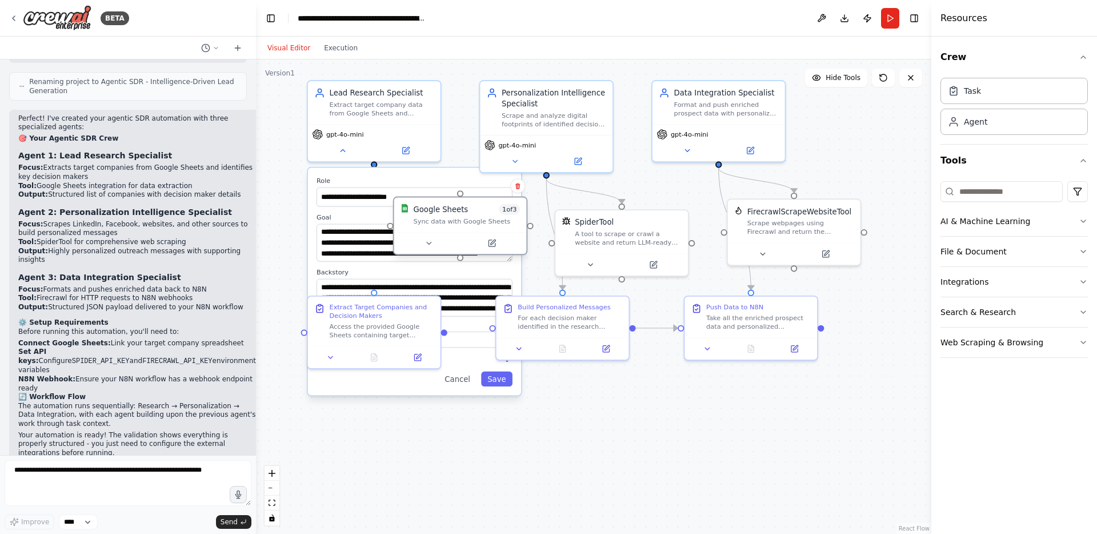
drag, startPoint x: 478, startPoint y: 245, endPoint x: 480, endPoint y: 228, distance: 16.7
click at [480, 228] on div "Google Sheets 1 of 3 Sync data with Google Sheets" at bounding box center [460, 214] width 133 height 34
drag, startPoint x: 478, startPoint y: 231, endPoint x: 479, endPoint y: 239, distance: 7.5
click at [479, 239] on div "Google Sheets 1 of 3 Sync data with Google Sheets" at bounding box center [460, 225] width 133 height 34
click at [499, 377] on button "Save" at bounding box center [496, 378] width 31 height 15
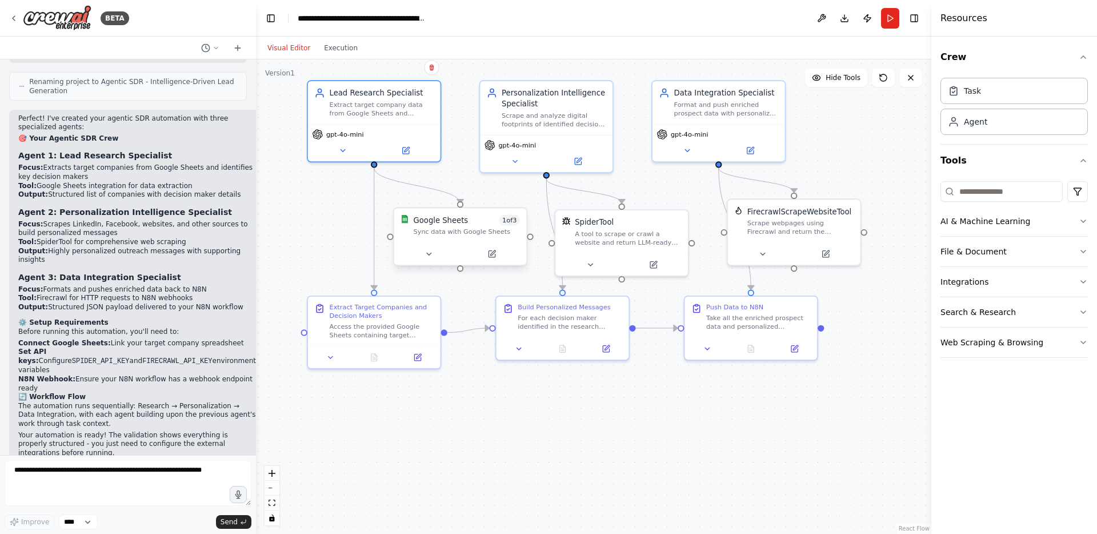
click at [447, 233] on div "Sync data with Google Sheets" at bounding box center [467, 231] width 107 height 9
click at [431, 254] on icon at bounding box center [429, 254] width 9 height 9
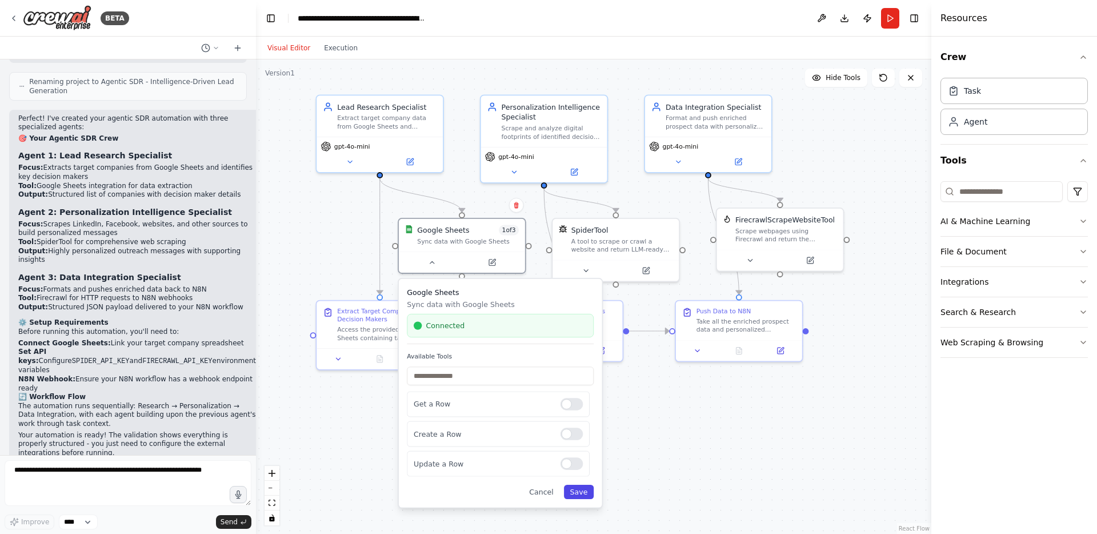
click at [575, 495] on button "Save" at bounding box center [579, 492] width 30 height 14
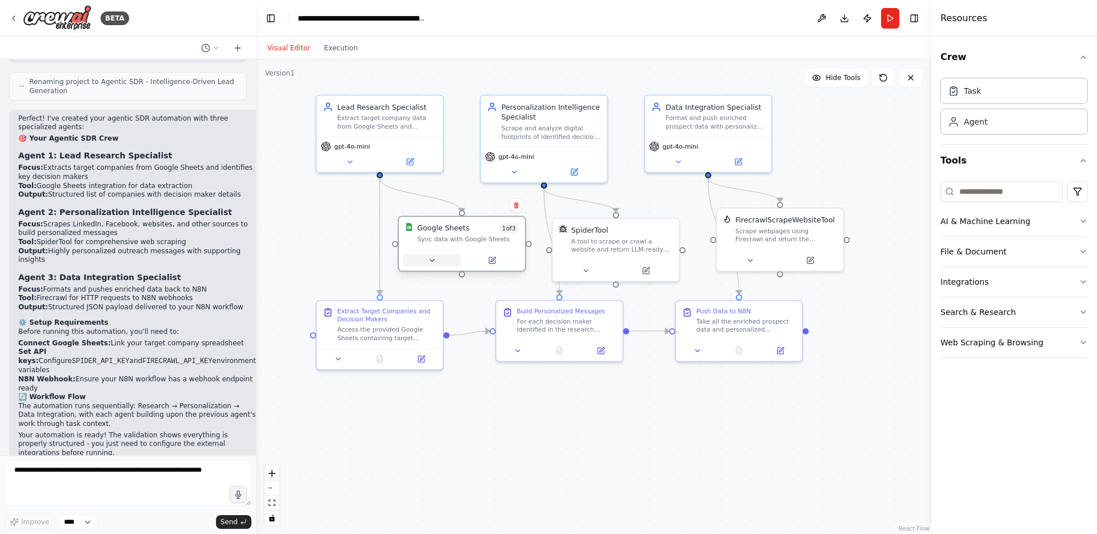
click at [443, 256] on button at bounding box center [432, 260] width 58 height 13
click at [884, 16] on button "Run" at bounding box center [890, 18] width 18 height 21
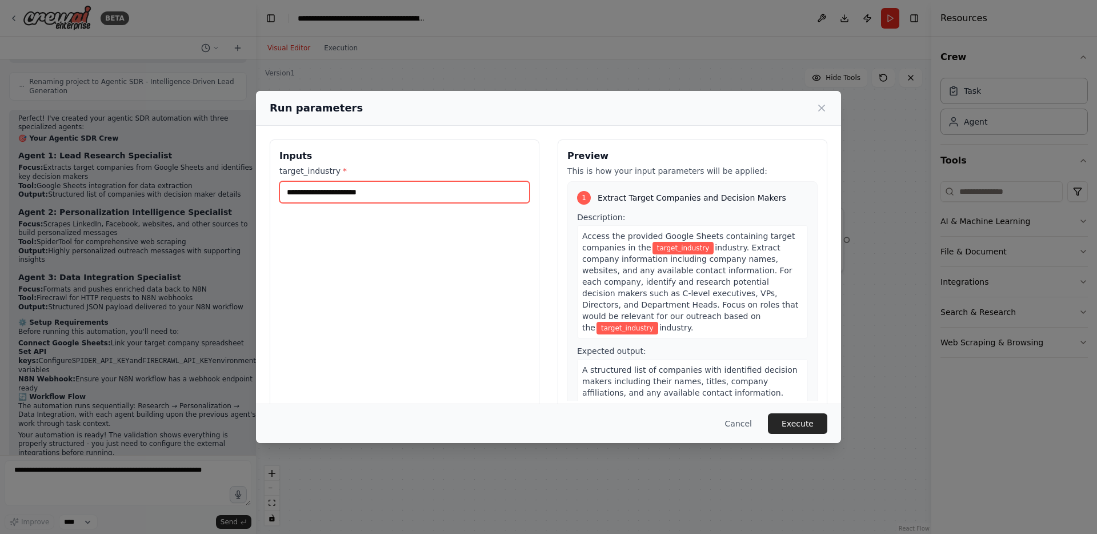
click at [406, 190] on input "target_industry *" at bounding box center [404, 192] width 250 height 22
click at [403, 194] on input "target_industry *" at bounding box center [404, 192] width 250 height 22
click at [402, 194] on input "target_industry *" at bounding box center [404, 192] width 250 height 22
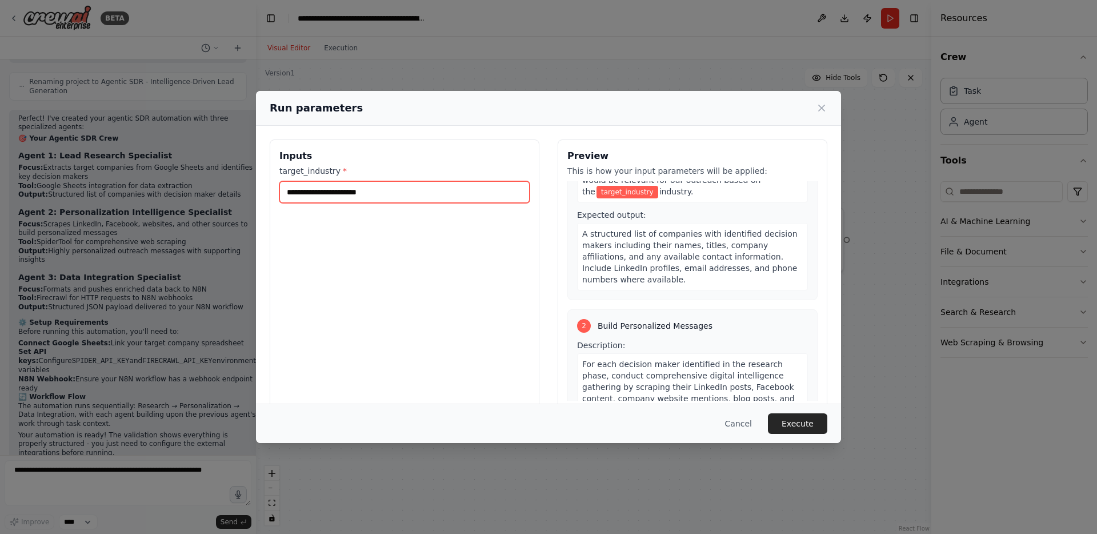
scroll to position [0, 0]
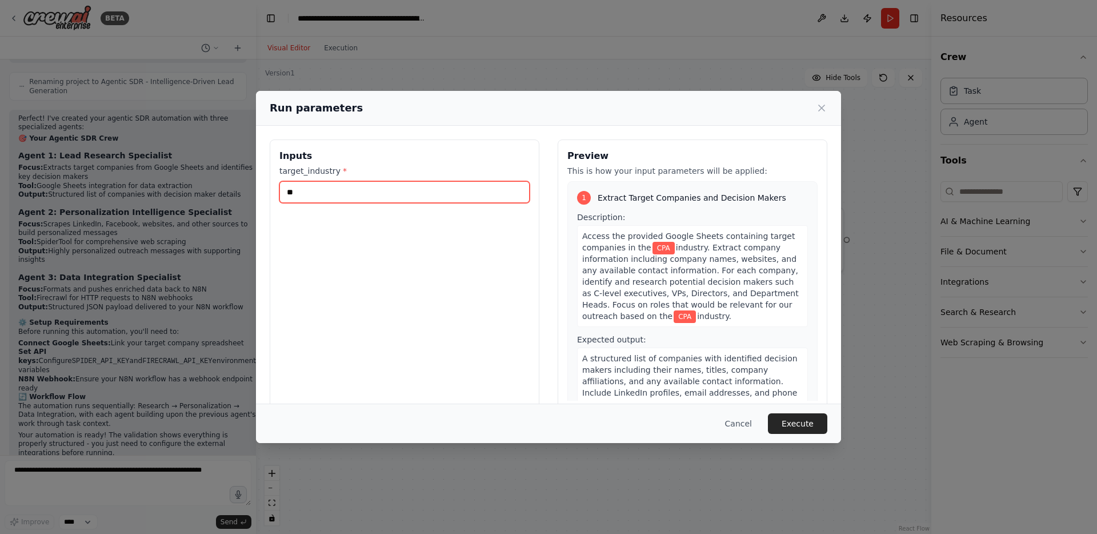
type input "*"
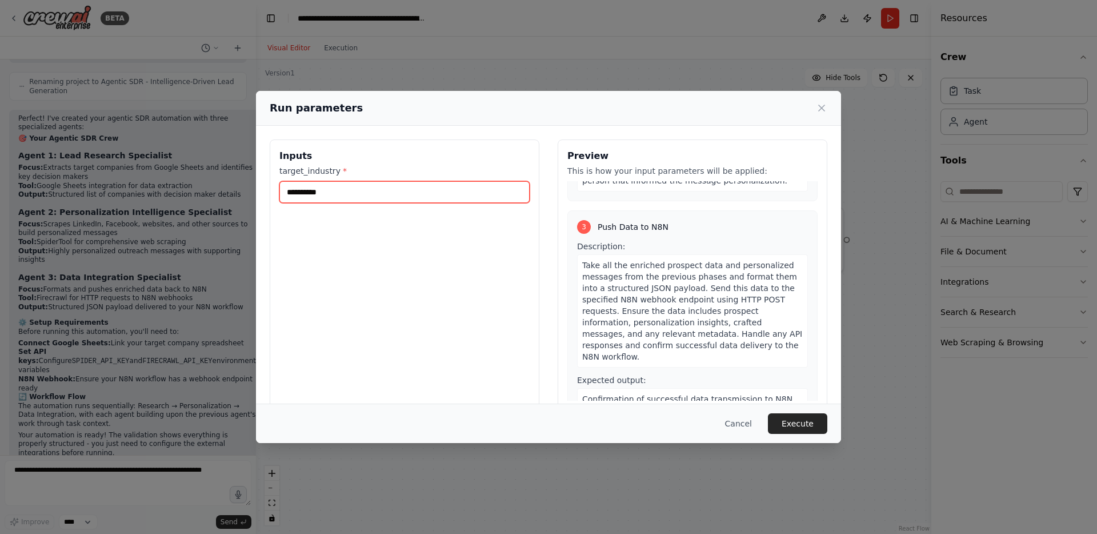
scroll to position [609, 0]
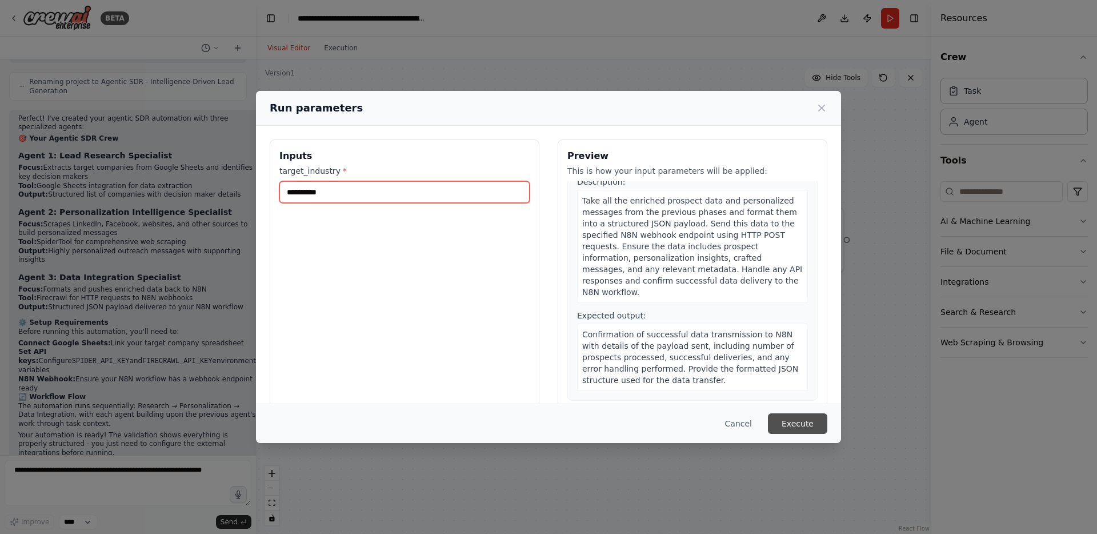
type input "**********"
click at [800, 421] on button "Execute" at bounding box center [797, 423] width 59 height 21
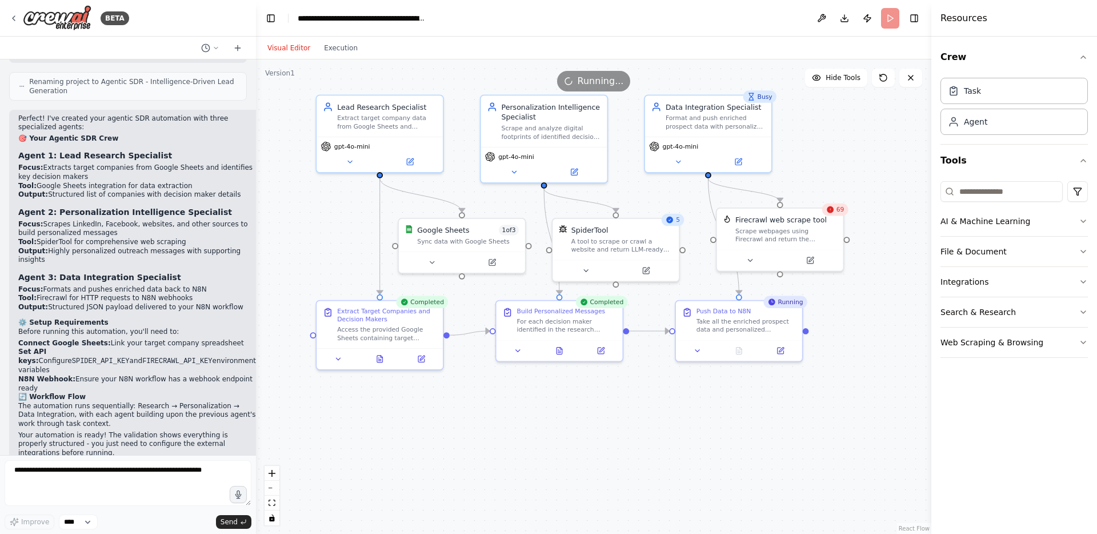
click at [831, 210] on icon at bounding box center [830, 209] width 7 height 7
click at [830, 214] on div "72" at bounding box center [835, 209] width 26 height 13
click at [752, 260] on icon at bounding box center [750, 258] width 8 height 8
click at [750, 259] on icon at bounding box center [750, 258] width 8 height 8
click at [908, 346] on icon "button" at bounding box center [907, 350] width 10 height 10
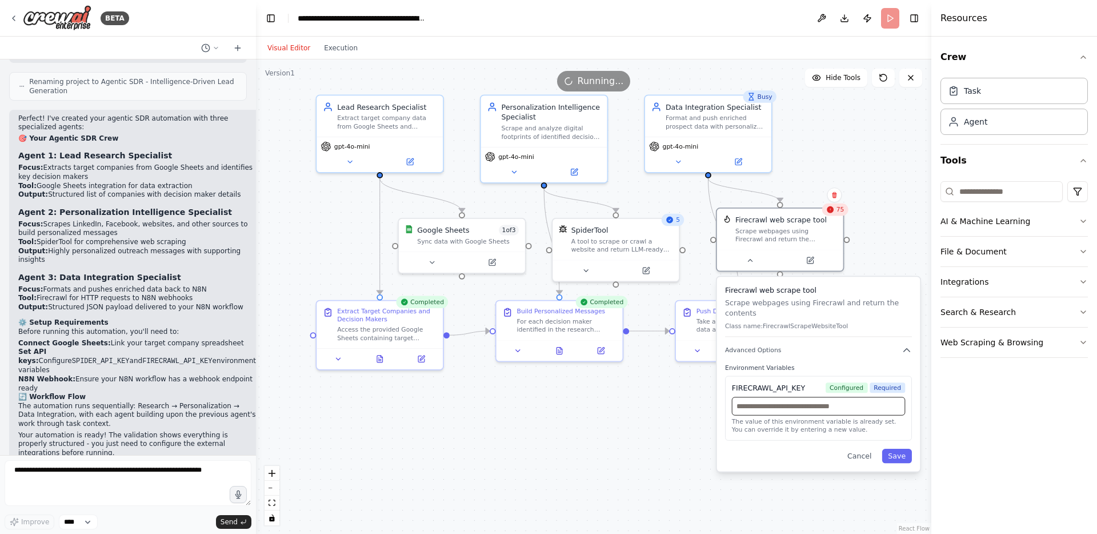
click at [865, 408] on input "text" at bounding box center [819, 406] width 174 height 18
click at [863, 453] on button "Cancel" at bounding box center [859, 456] width 37 height 14
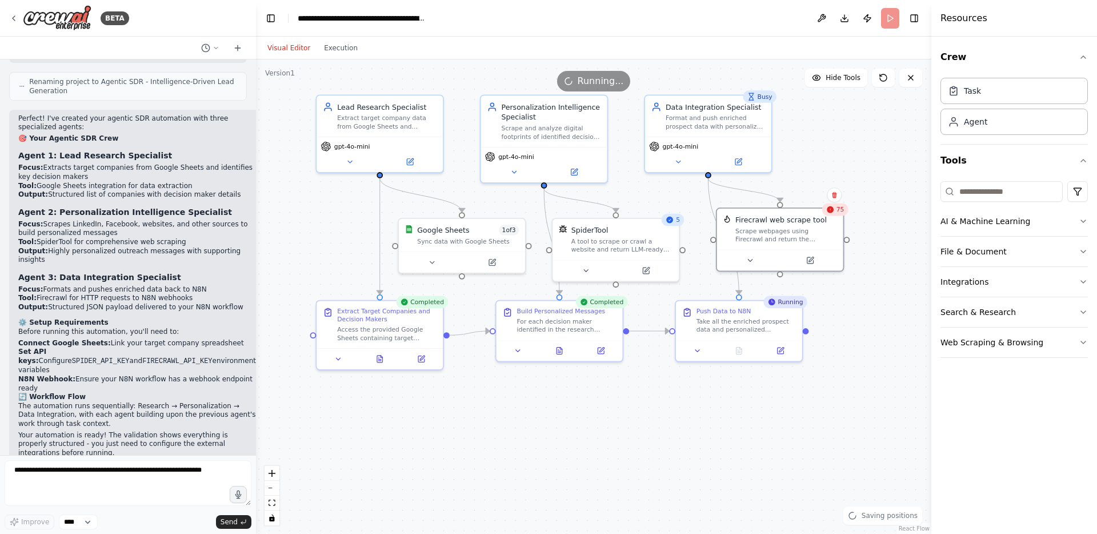
click at [833, 209] on icon at bounding box center [830, 209] width 7 height 7
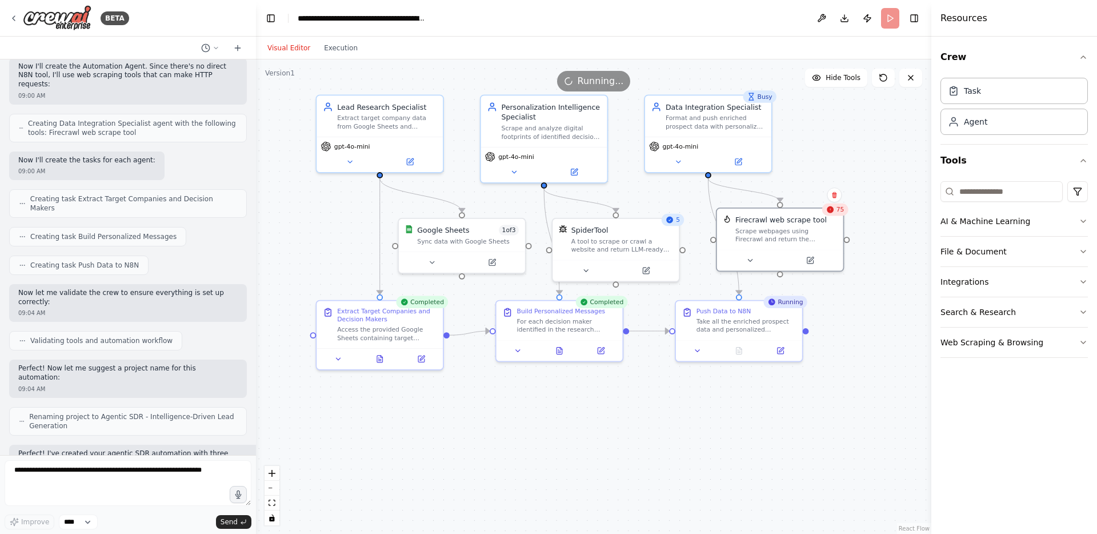
scroll to position [1037, 0]
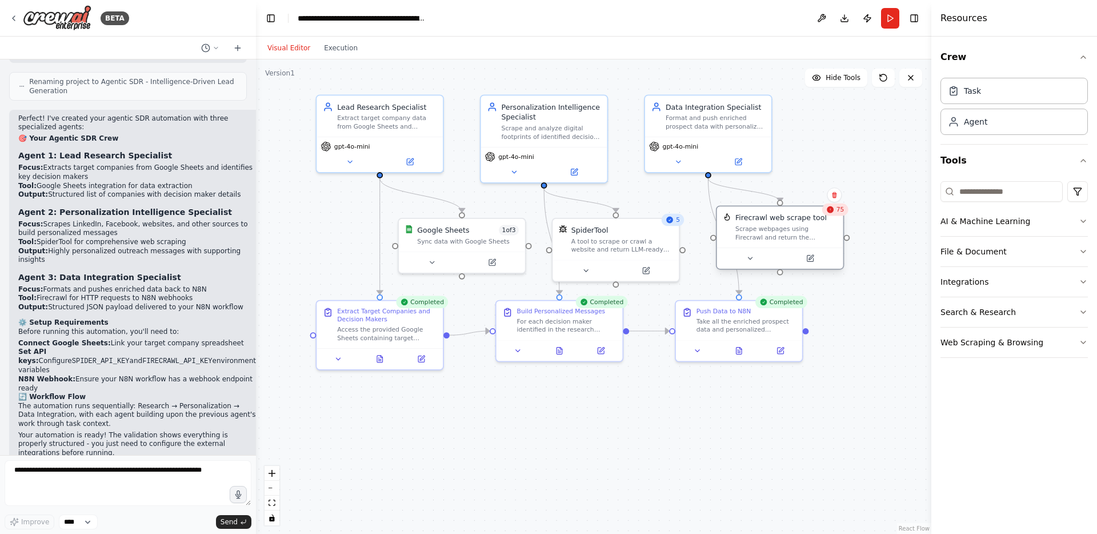
click at [766, 231] on div "Scrape webpages using Firecrawl and return the contents" at bounding box center [787, 233] width 102 height 17
click at [782, 237] on div "Scrape webpages using Firecrawl and return the contents" at bounding box center [787, 233] width 102 height 17
click at [837, 211] on span "75" at bounding box center [841, 209] width 8 height 8
click at [836, 214] on div "75" at bounding box center [835, 209] width 26 height 13
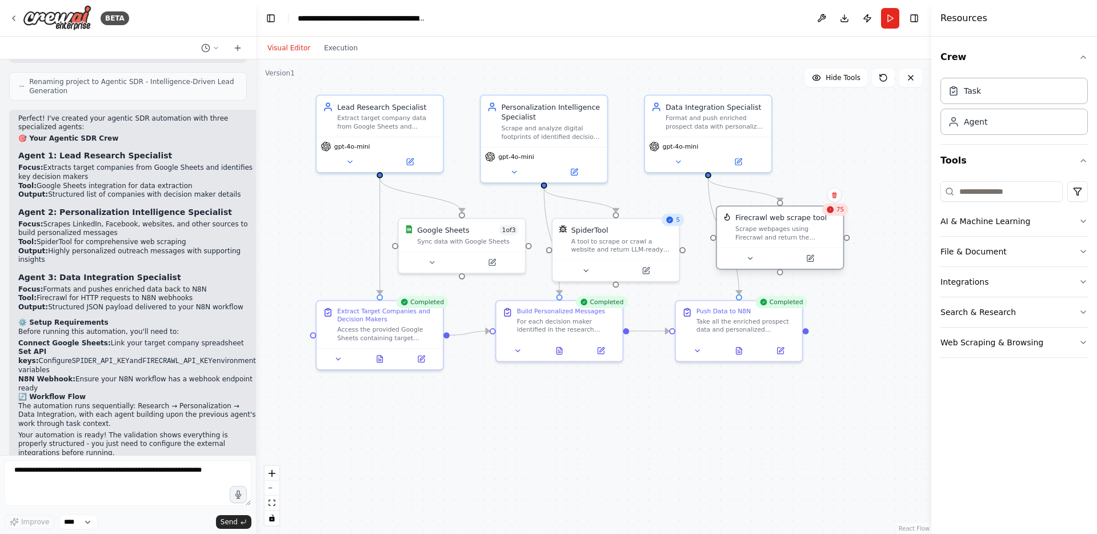
click at [807, 230] on div "Scrape webpages using Firecrawl and return the contents" at bounding box center [787, 233] width 102 height 17
click at [792, 229] on div "Scrape webpages using Firecrawl and return the contents" at bounding box center [787, 233] width 102 height 17
click at [748, 154] on button at bounding box center [738, 160] width 58 height 13
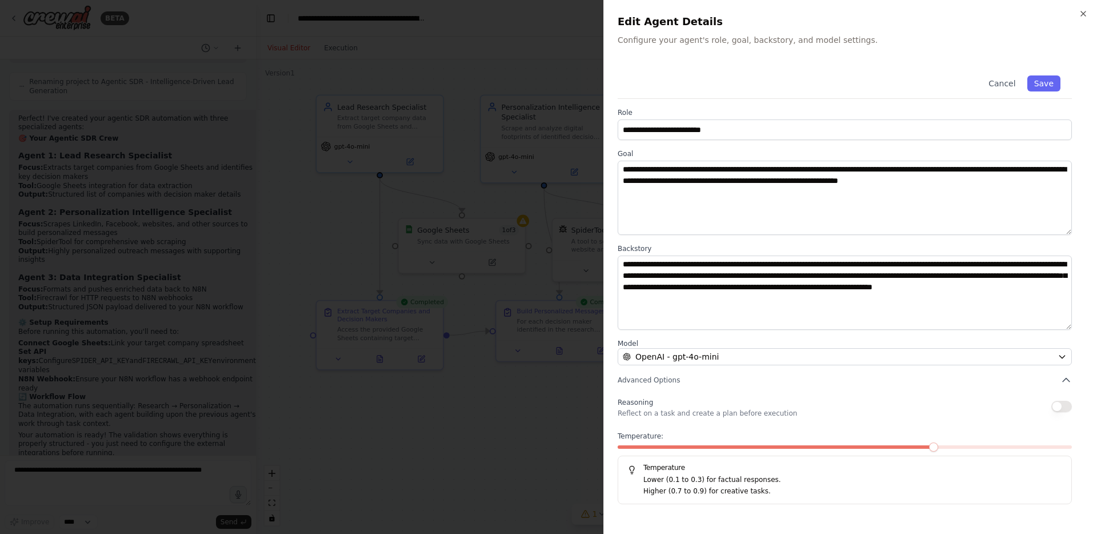
click at [1083, 16] on icon "button" at bounding box center [1083, 13] width 9 height 9
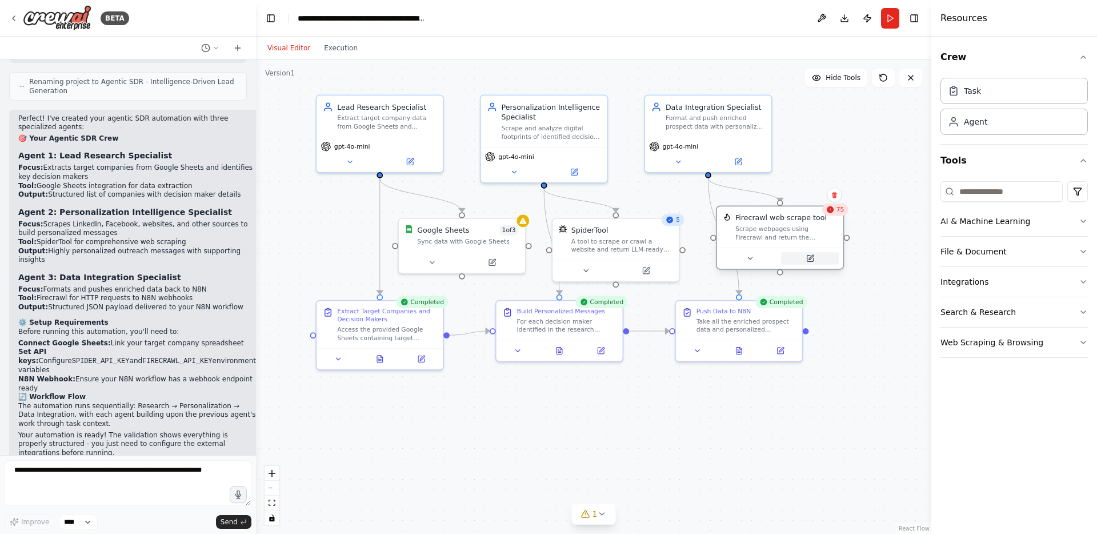
click at [807, 261] on icon at bounding box center [810, 258] width 6 height 6
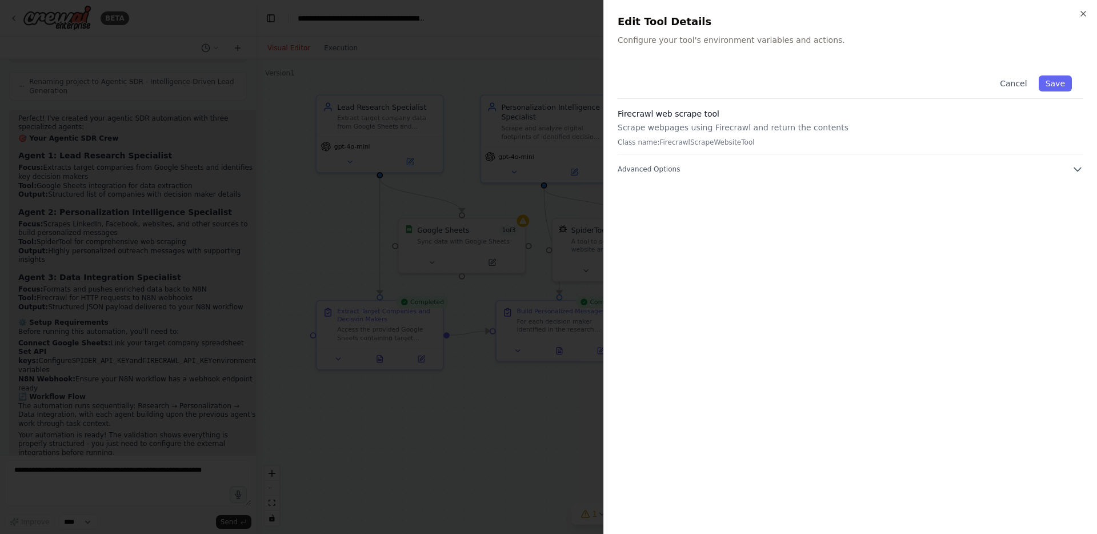
click at [665, 178] on div "Cancel Save Firecrawl web scrape tool Scrape webpages using Firecrawl and retur…" at bounding box center [851, 292] width 466 height 456
click at [666, 171] on span "Advanced Options" at bounding box center [649, 169] width 62 height 9
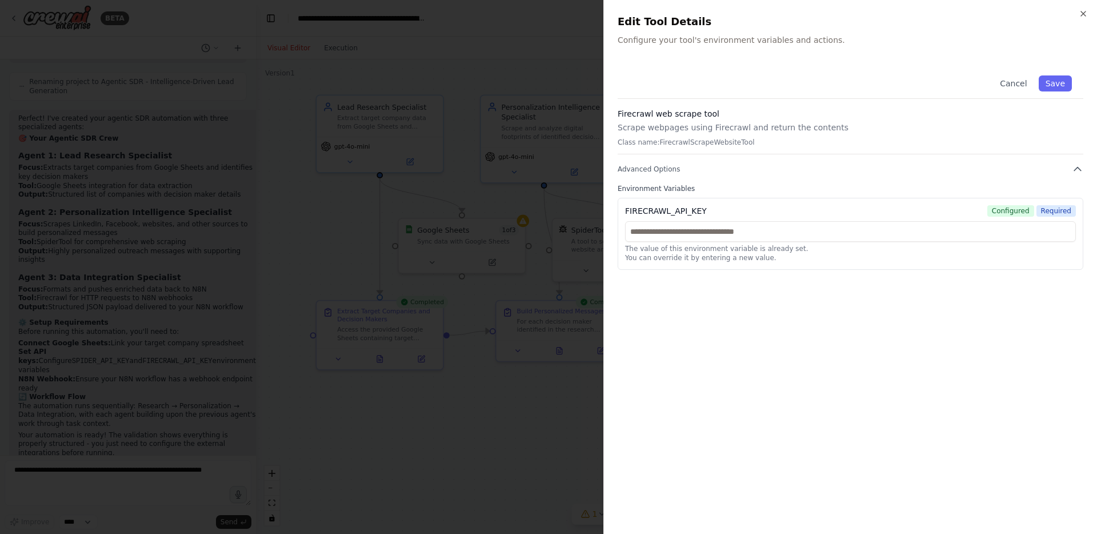
click at [1037, 81] on div "Cancel Save" at bounding box center [851, 81] width 466 height 35
click at [1018, 86] on button "Cancel" at bounding box center [1013, 83] width 41 height 16
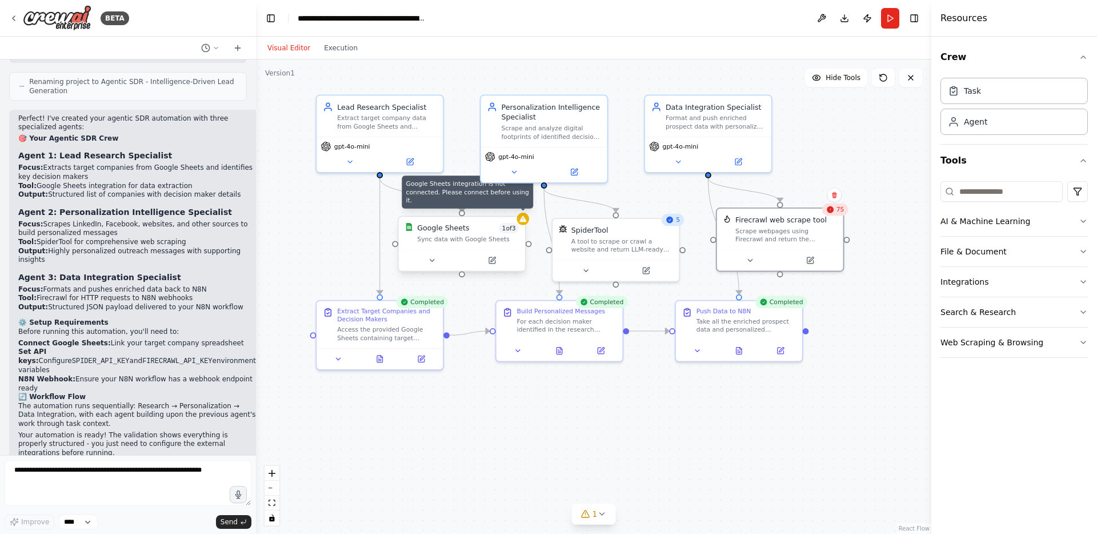
click at [525, 222] on icon at bounding box center [523, 219] width 8 height 8
click at [438, 263] on button at bounding box center [432, 260] width 58 height 13
click at [435, 262] on icon at bounding box center [432, 260] width 8 height 8
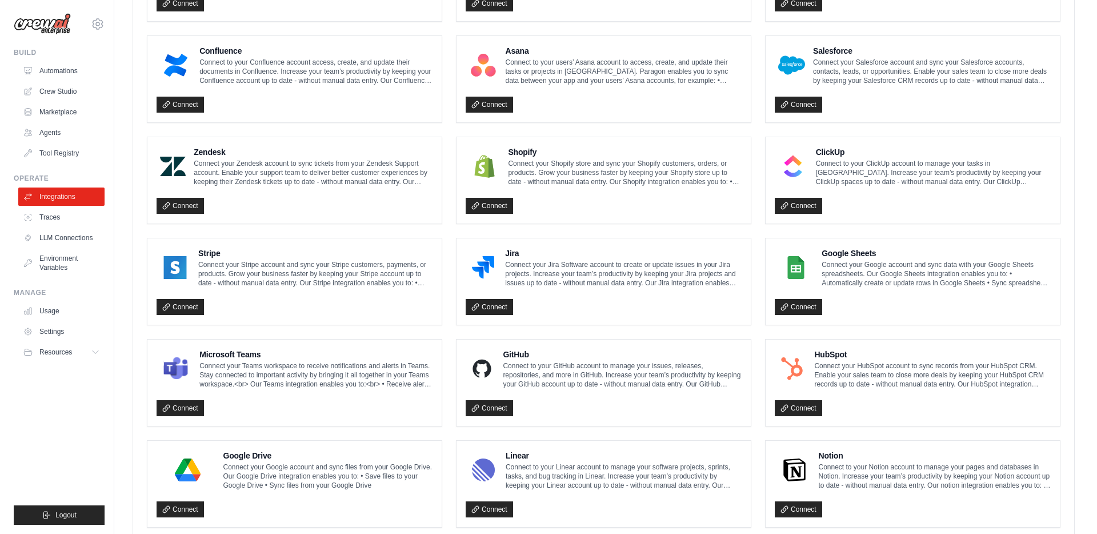
scroll to position [431, 0]
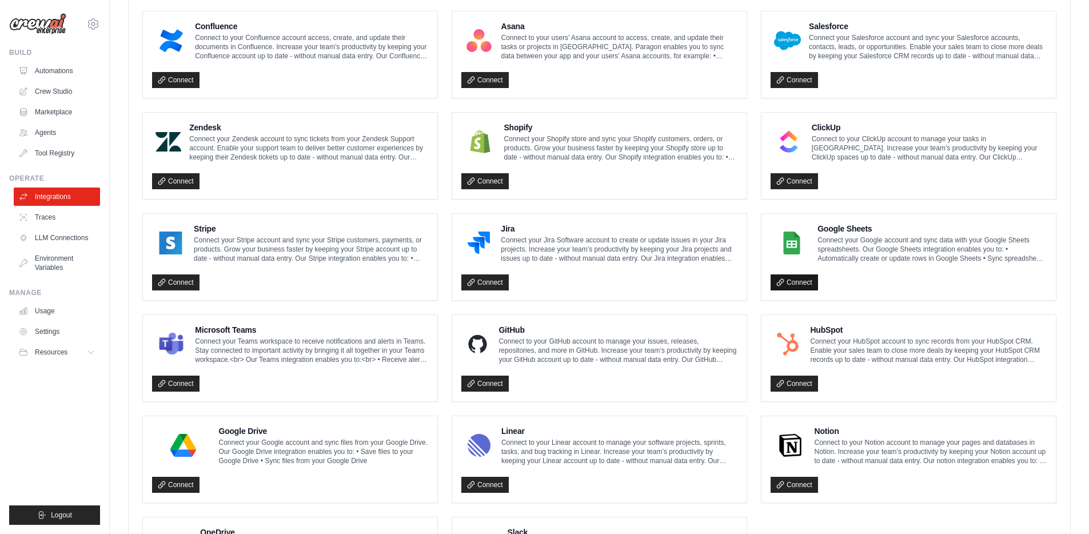
click at [794, 284] on link "Connect" at bounding box center [793, 282] width 47 height 16
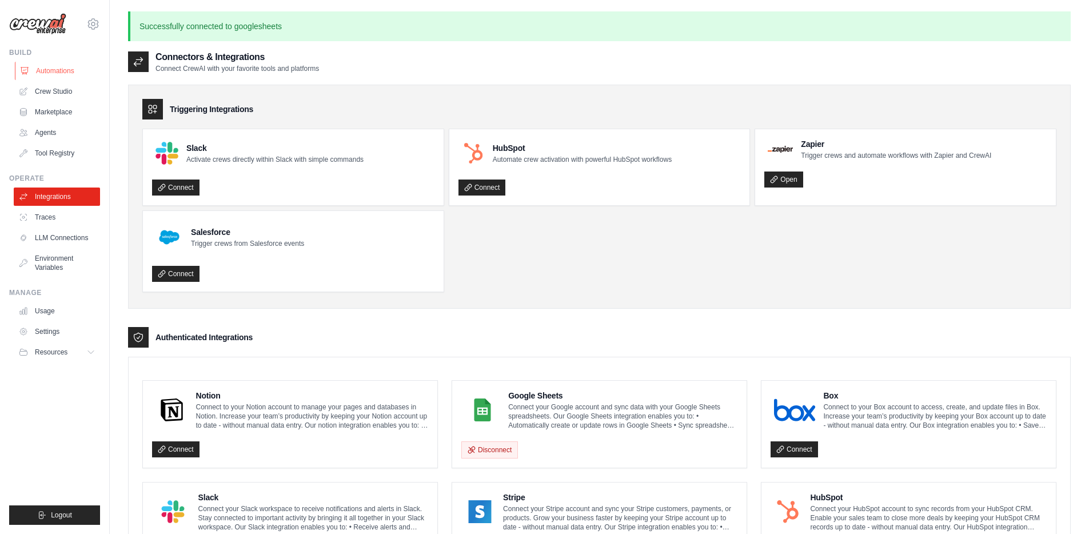
click at [74, 76] on link "Automations" at bounding box center [58, 71] width 86 height 18
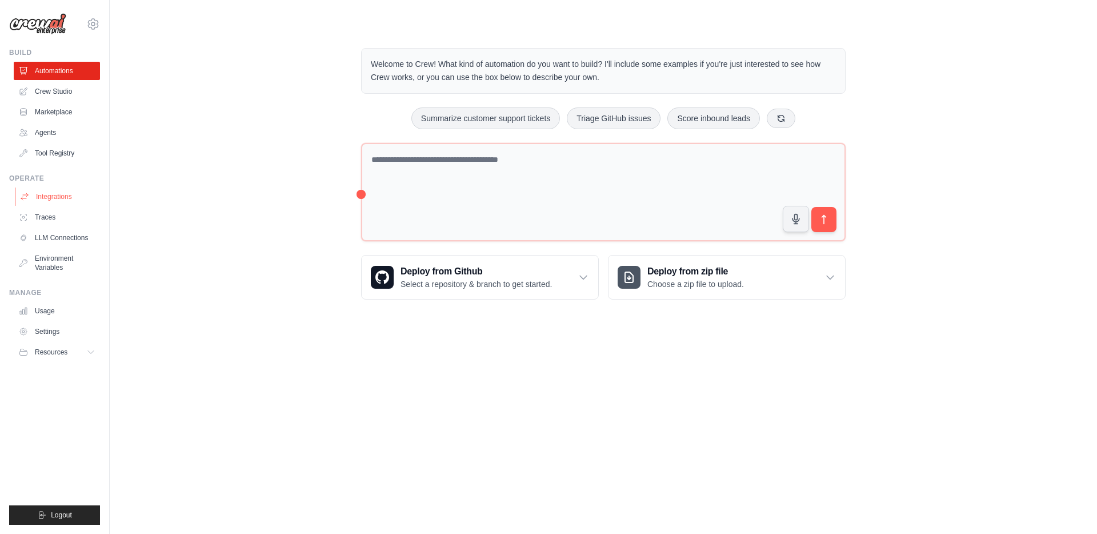
click at [62, 198] on link "Integrations" at bounding box center [58, 196] width 86 height 18
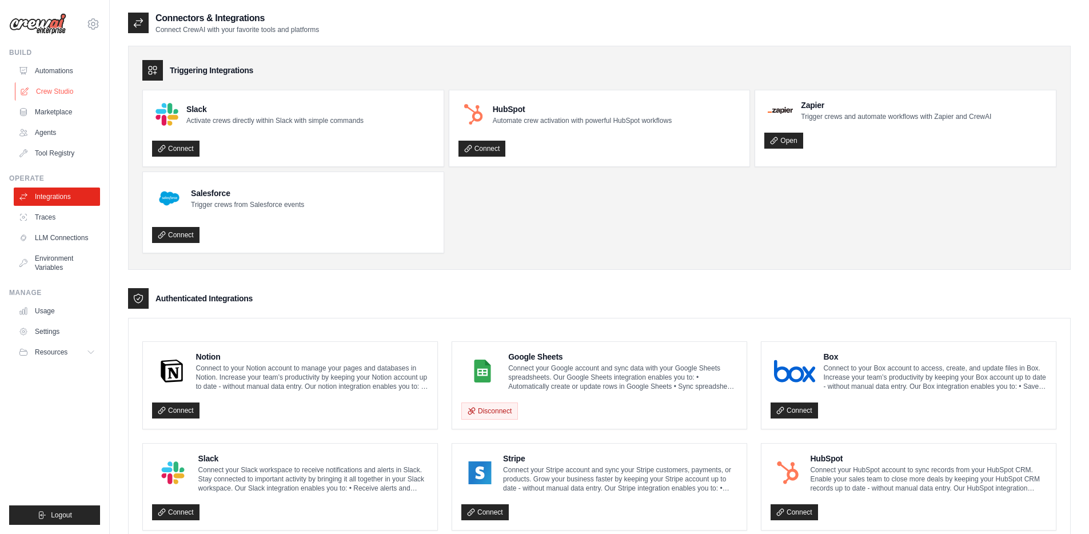
click at [81, 91] on link "Crew Studio" at bounding box center [58, 91] width 86 height 18
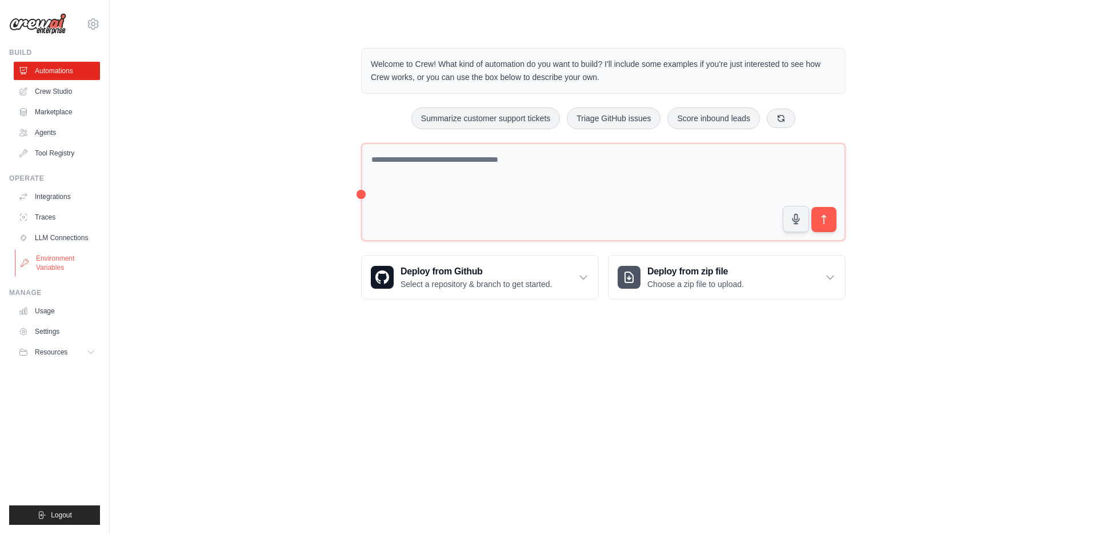
click at [61, 273] on link "Environment Variables" at bounding box center [58, 262] width 86 height 27
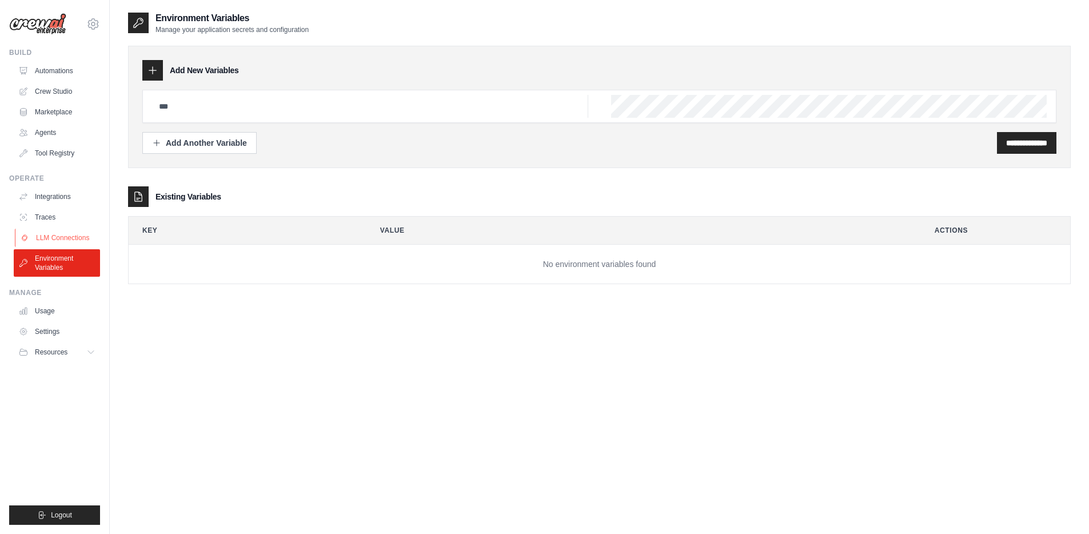
click at [48, 246] on link "LLM Connections" at bounding box center [58, 238] width 86 height 18
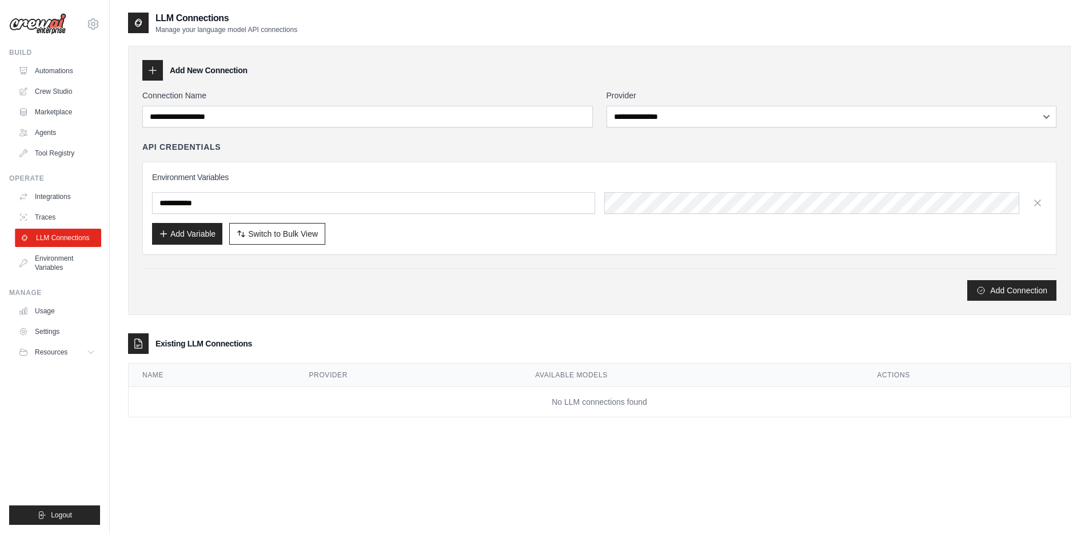
click at [46, 229] on link "LLM Connections" at bounding box center [58, 238] width 86 height 18
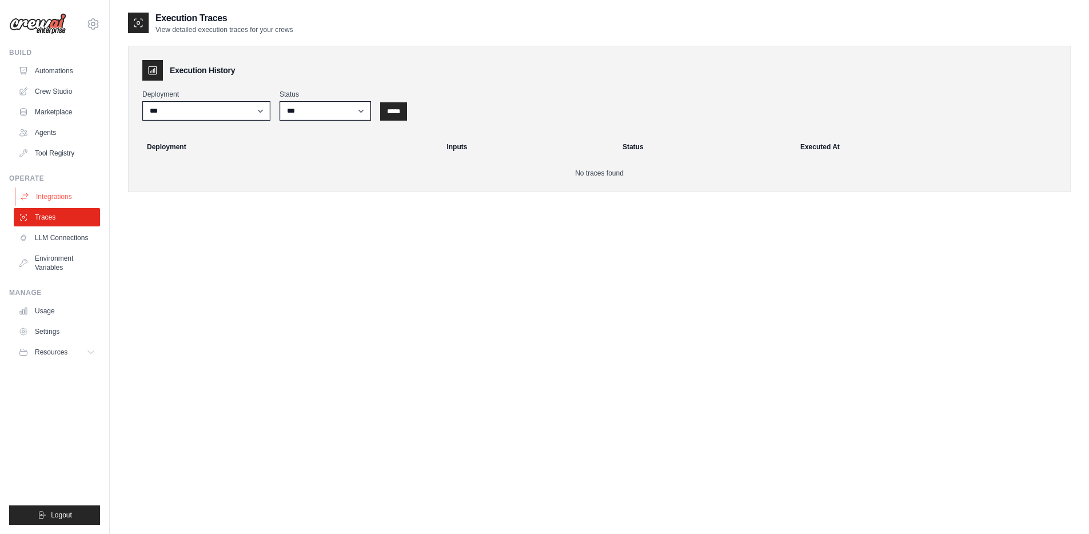
click at [50, 201] on link "Integrations" at bounding box center [58, 196] width 86 height 18
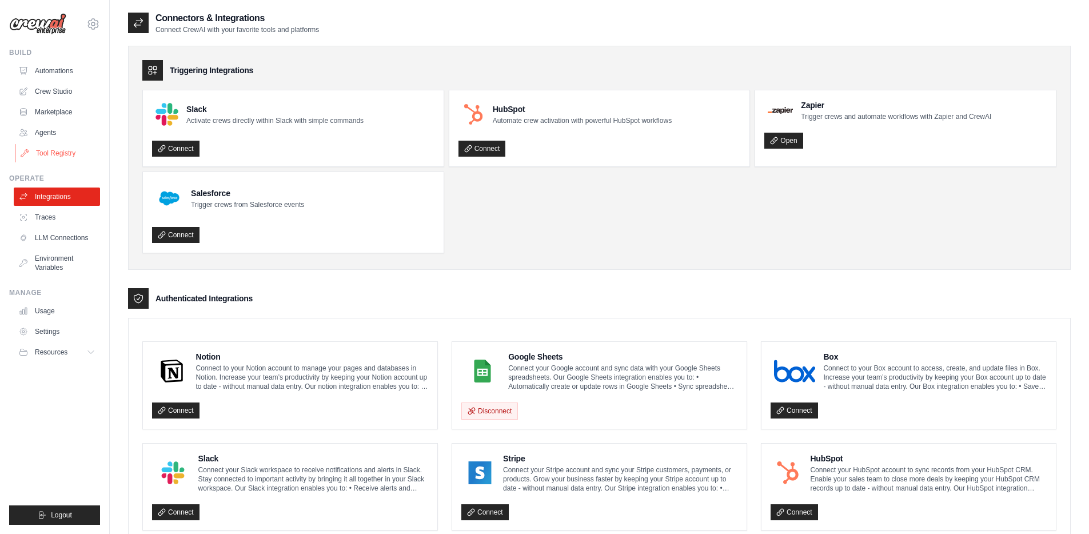
click at [39, 154] on link "Tool Registry" at bounding box center [58, 153] width 86 height 18
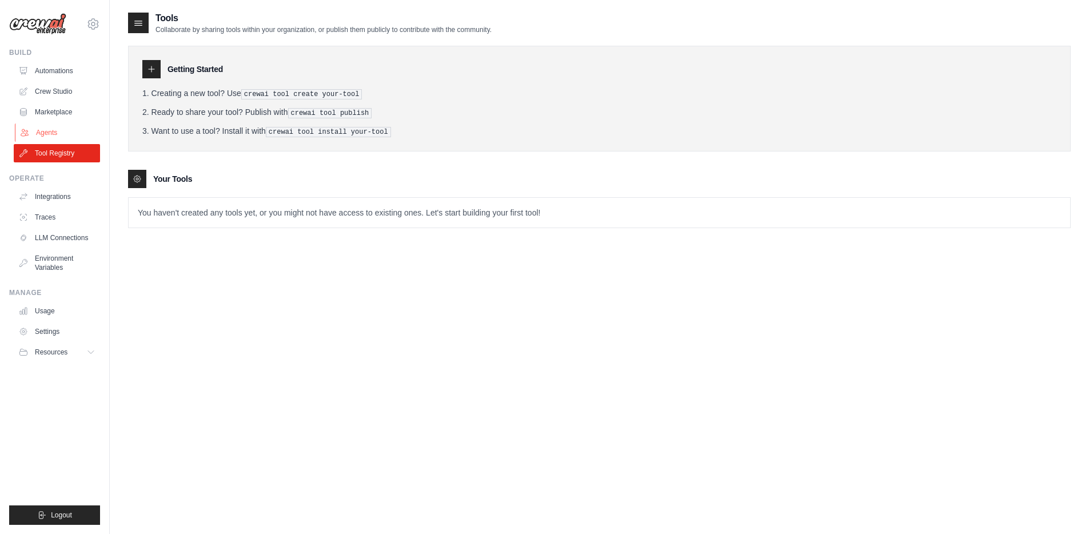
click at [40, 134] on link "Agents" at bounding box center [58, 132] width 86 height 18
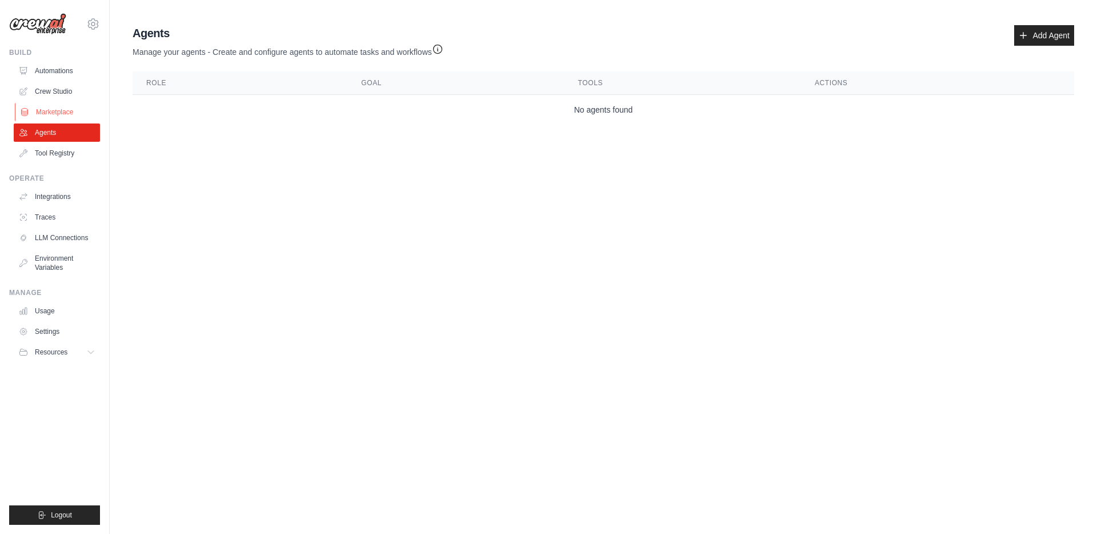
click at [51, 112] on link "Marketplace" at bounding box center [58, 112] width 86 height 18
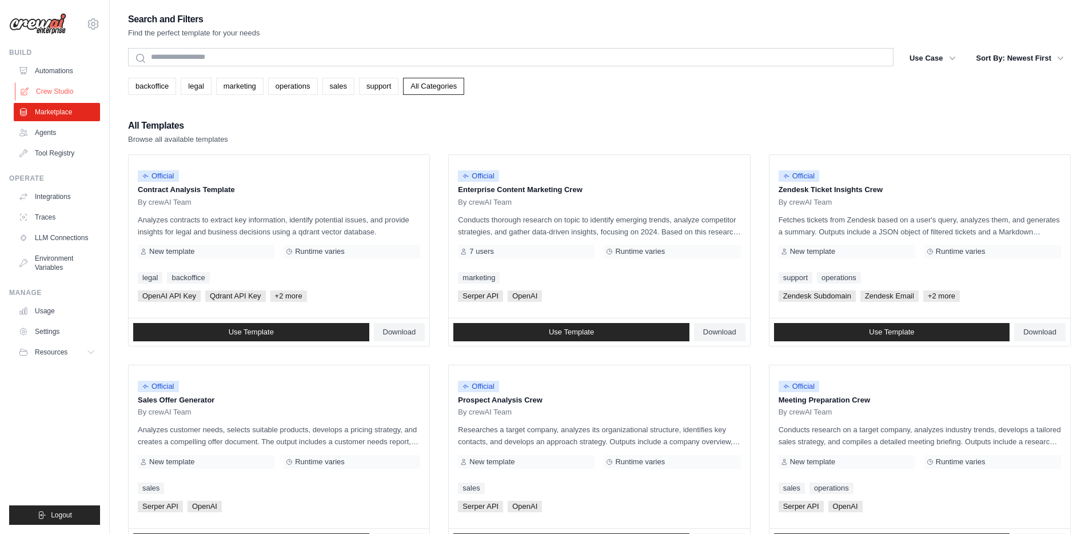
click at [65, 91] on link "Crew Studio" at bounding box center [58, 91] width 86 height 18
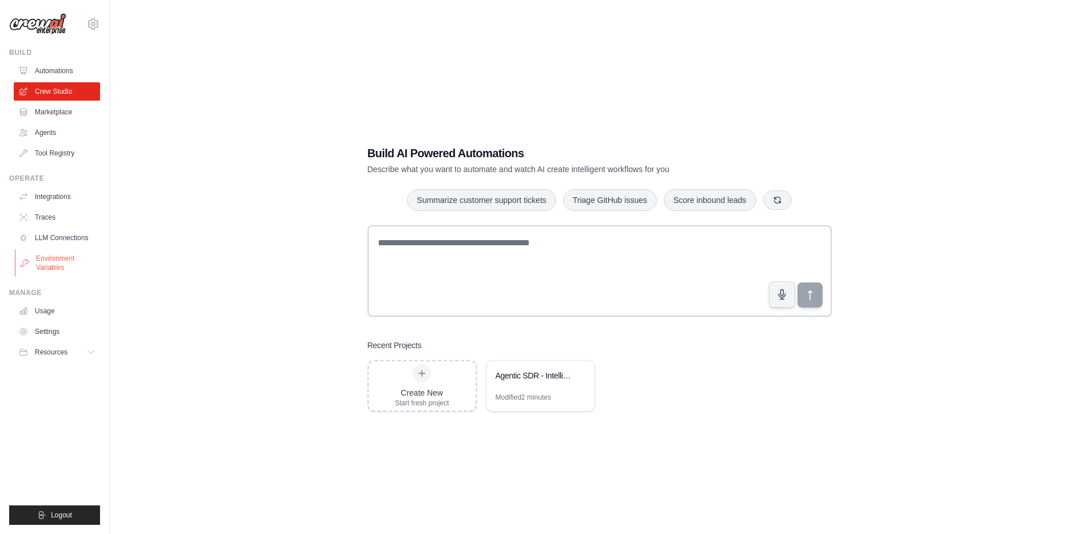
click at [54, 259] on link "Environment Variables" at bounding box center [58, 262] width 86 height 27
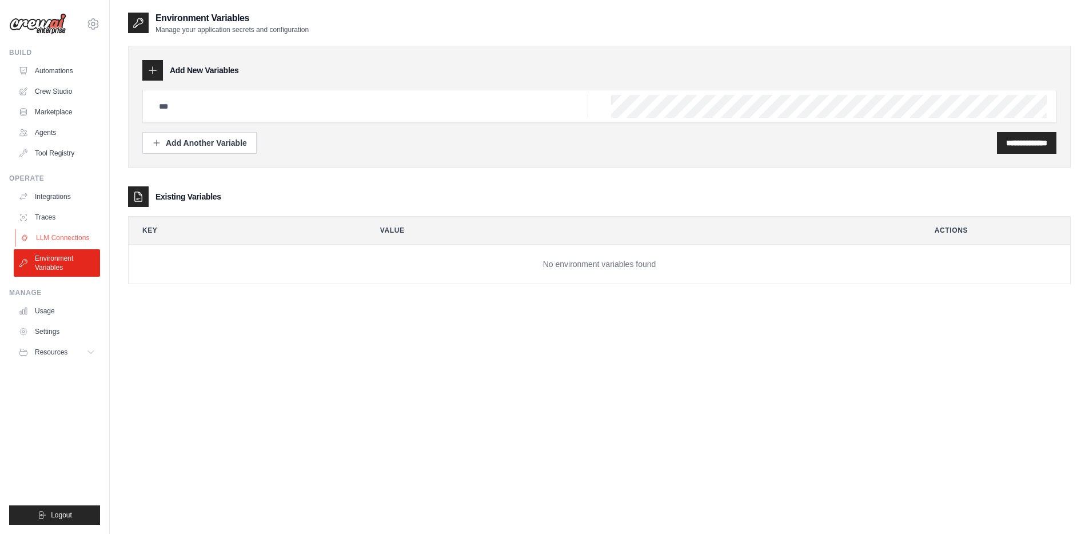
click at [58, 234] on link "LLM Connections" at bounding box center [58, 238] width 86 height 18
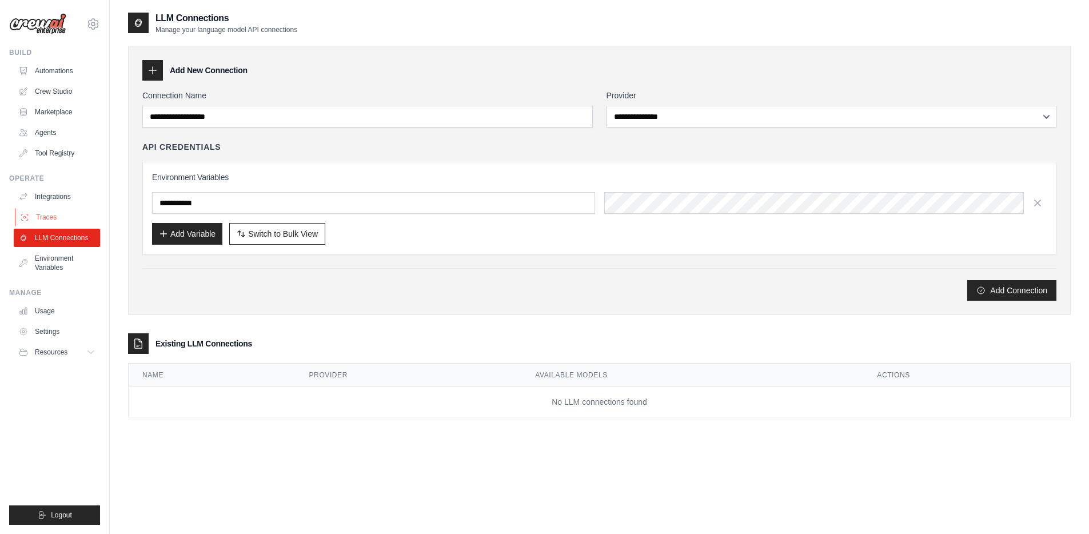
click at [54, 211] on link "Traces" at bounding box center [58, 217] width 86 height 18
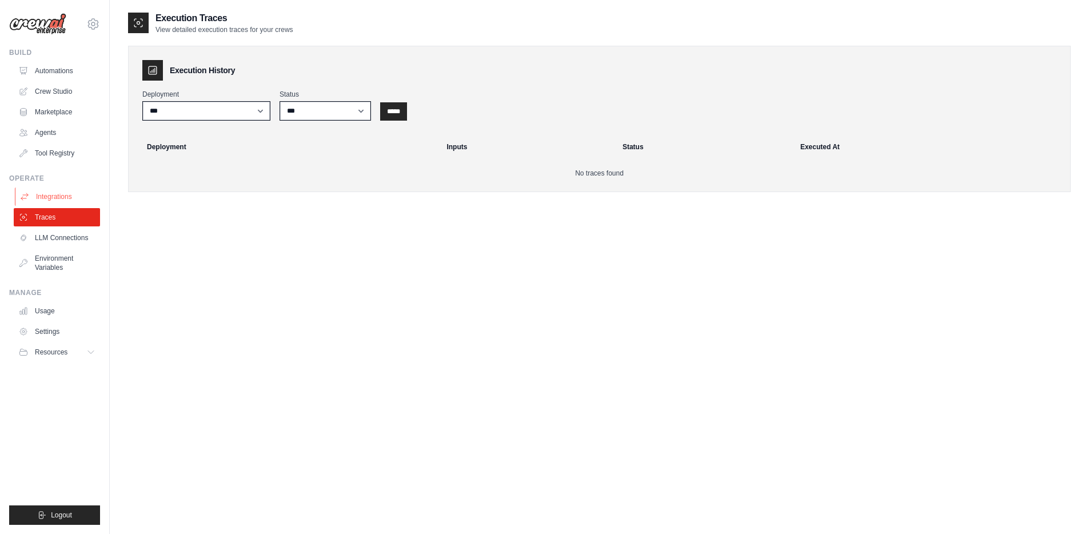
click at [57, 192] on link "Integrations" at bounding box center [58, 196] width 86 height 18
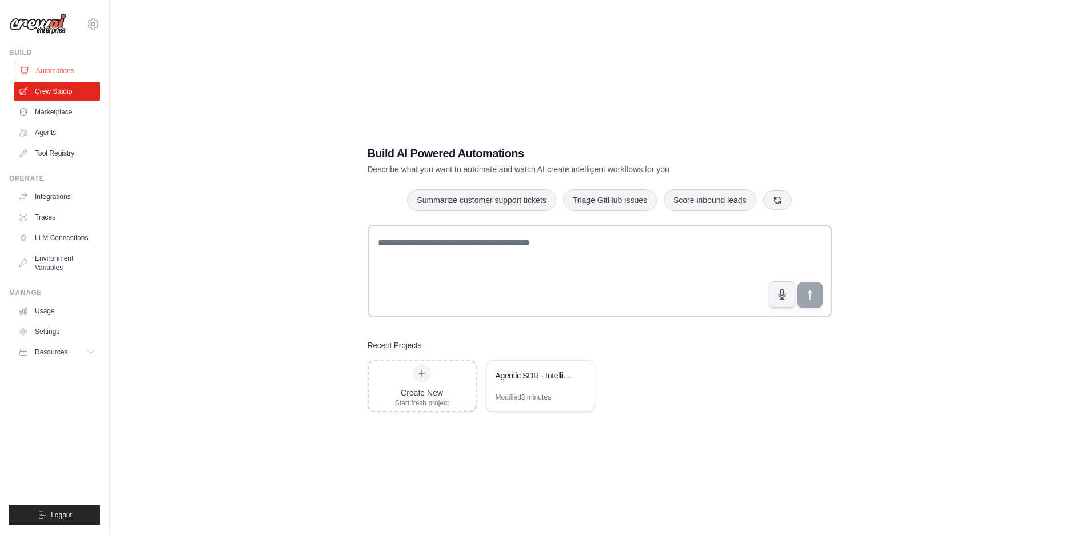
click at [63, 72] on link "Automations" at bounding box center [58, 71] width 86 height 18
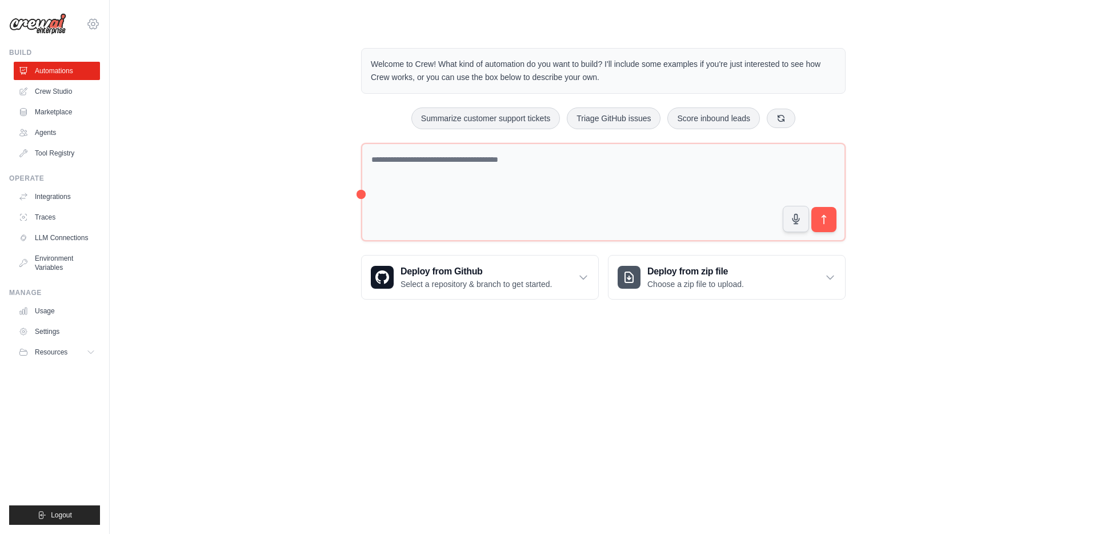
click at [95, 24] on icon at bounding box center [92, 23] width 3 height 3
click at [92, 49] on div "[EMAIL_ADDRESS][DOMAIN_NAME]" at bounding box center [93, 51] width 82 height 11
